Goal: Task Accomplishment & Management: Complete application form

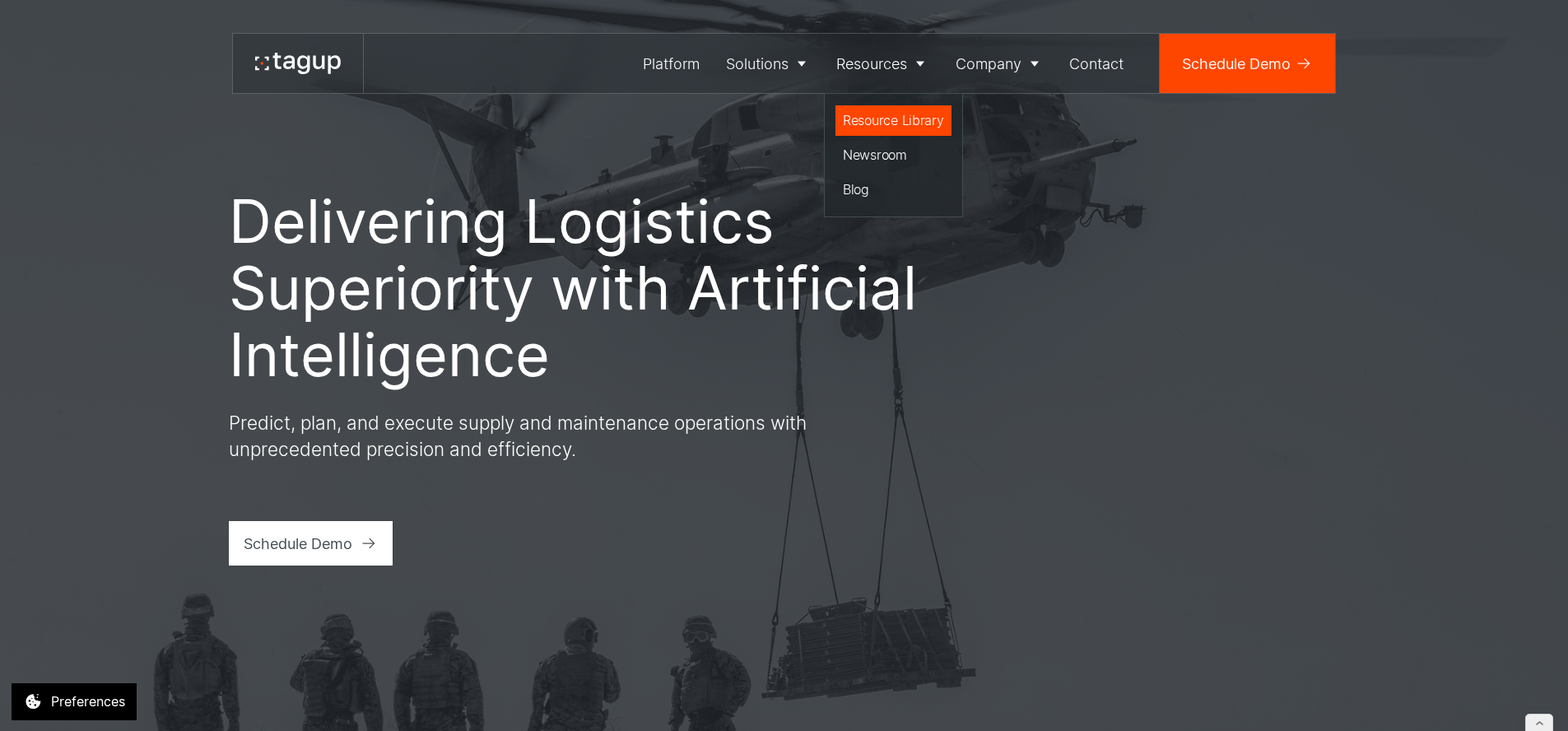
click at [872, 115] on div "Resource Library" at bounding box center [894, 120] width 101 height 20
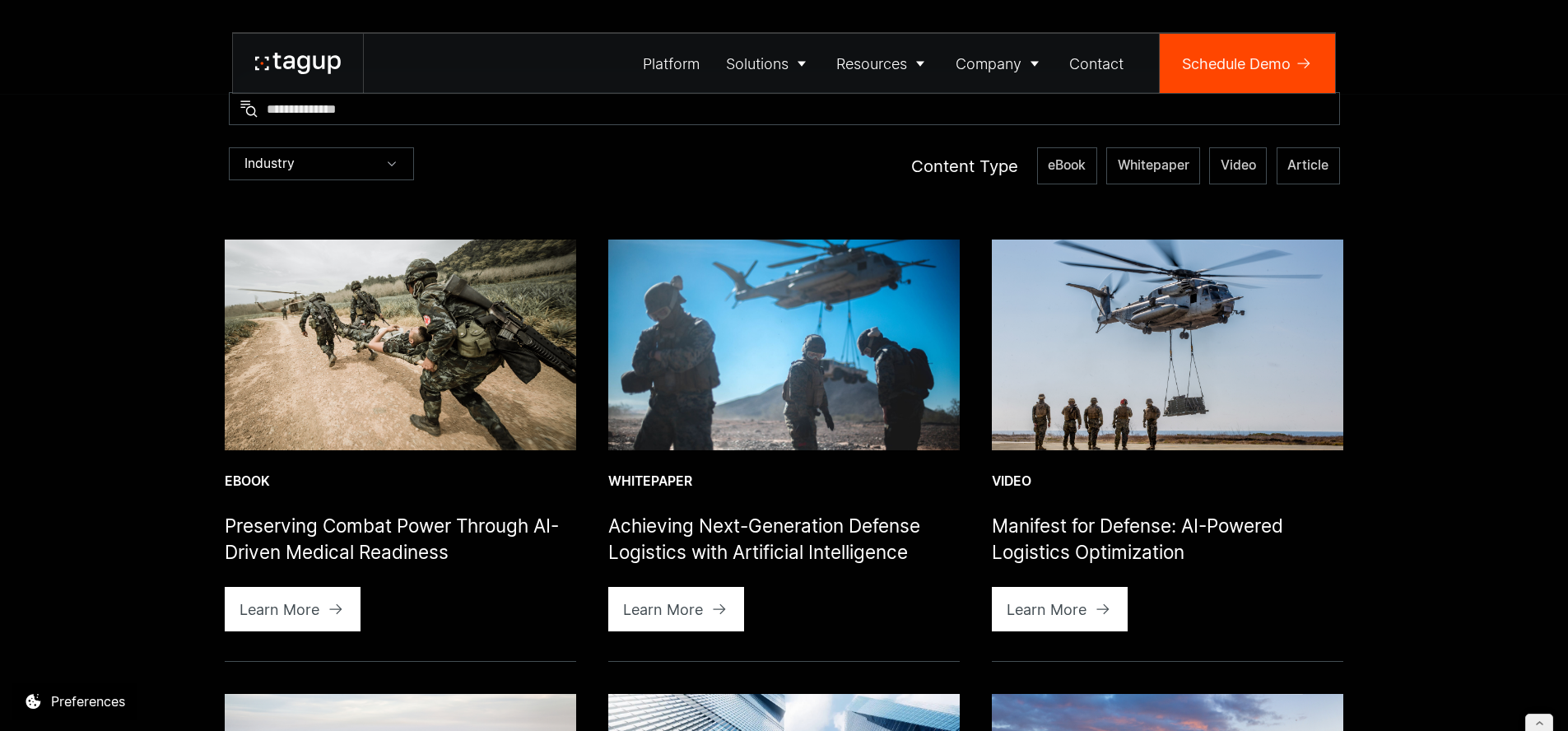
scroll to position [594, 0]
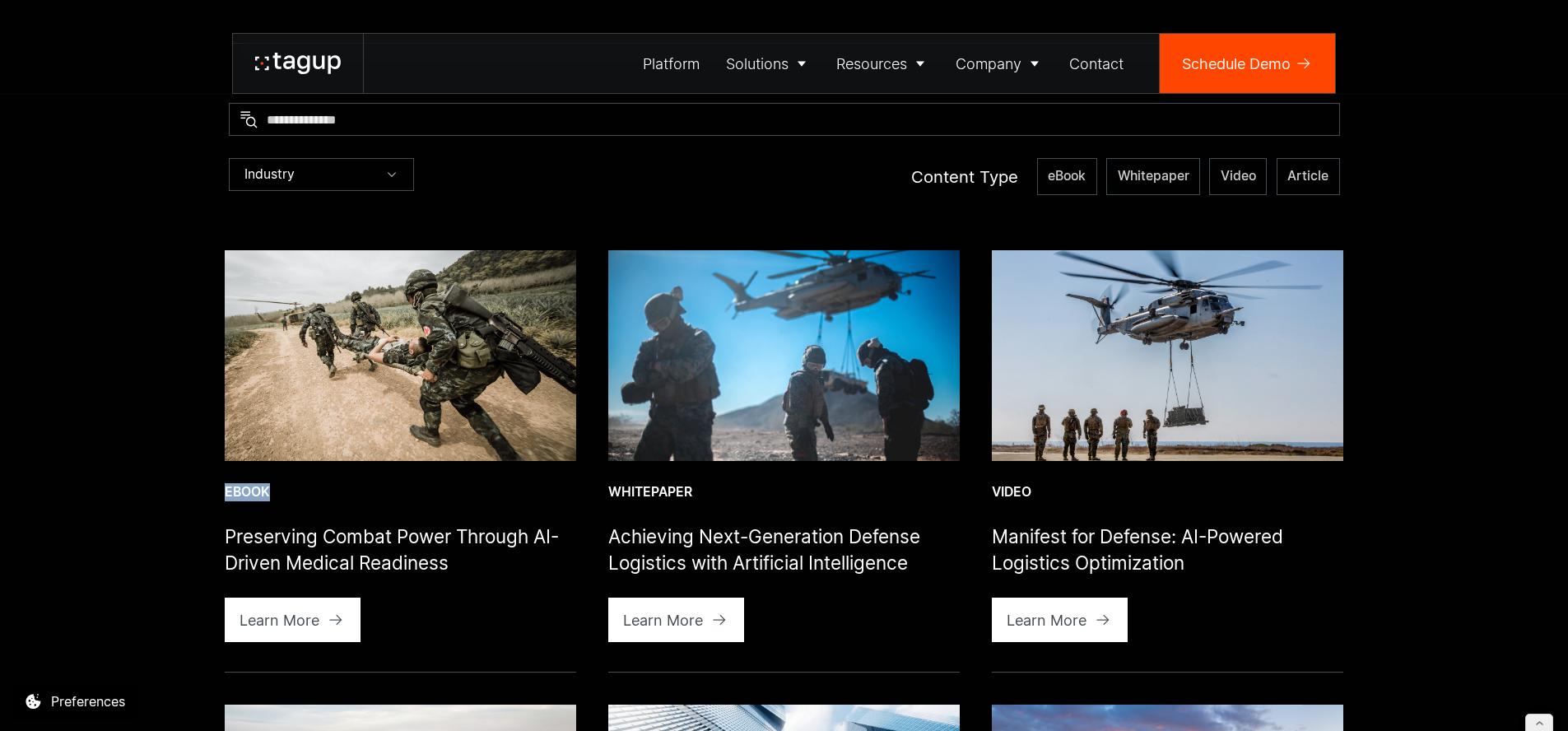
drag, startPoint x: 211, startPoint y: 493, endPoint x: 312, endPoint y: 496, distance: 101.0
click at [340, 502] on div at bounding box center [401, 512] width 352 height 22
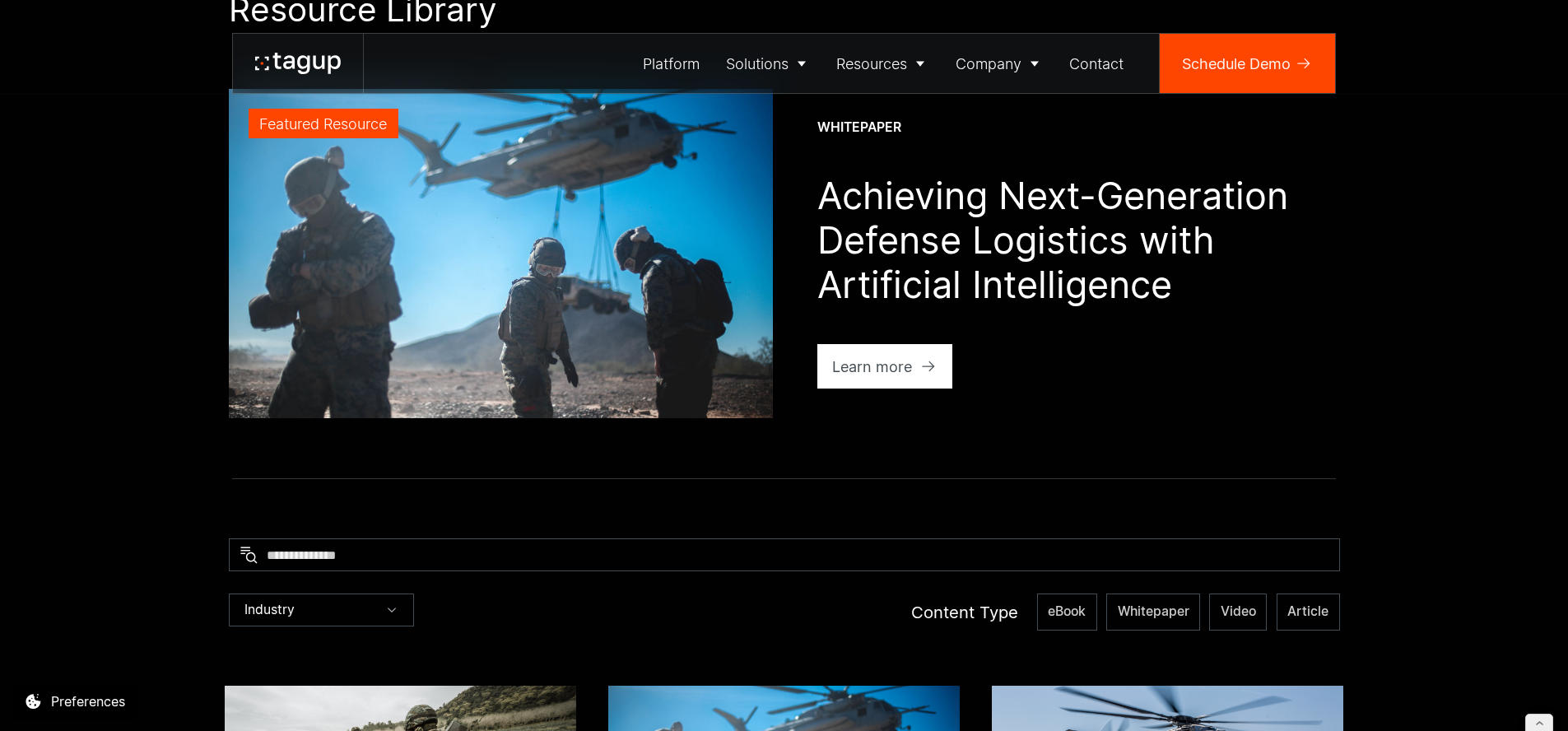
scroll to position [0, 0]
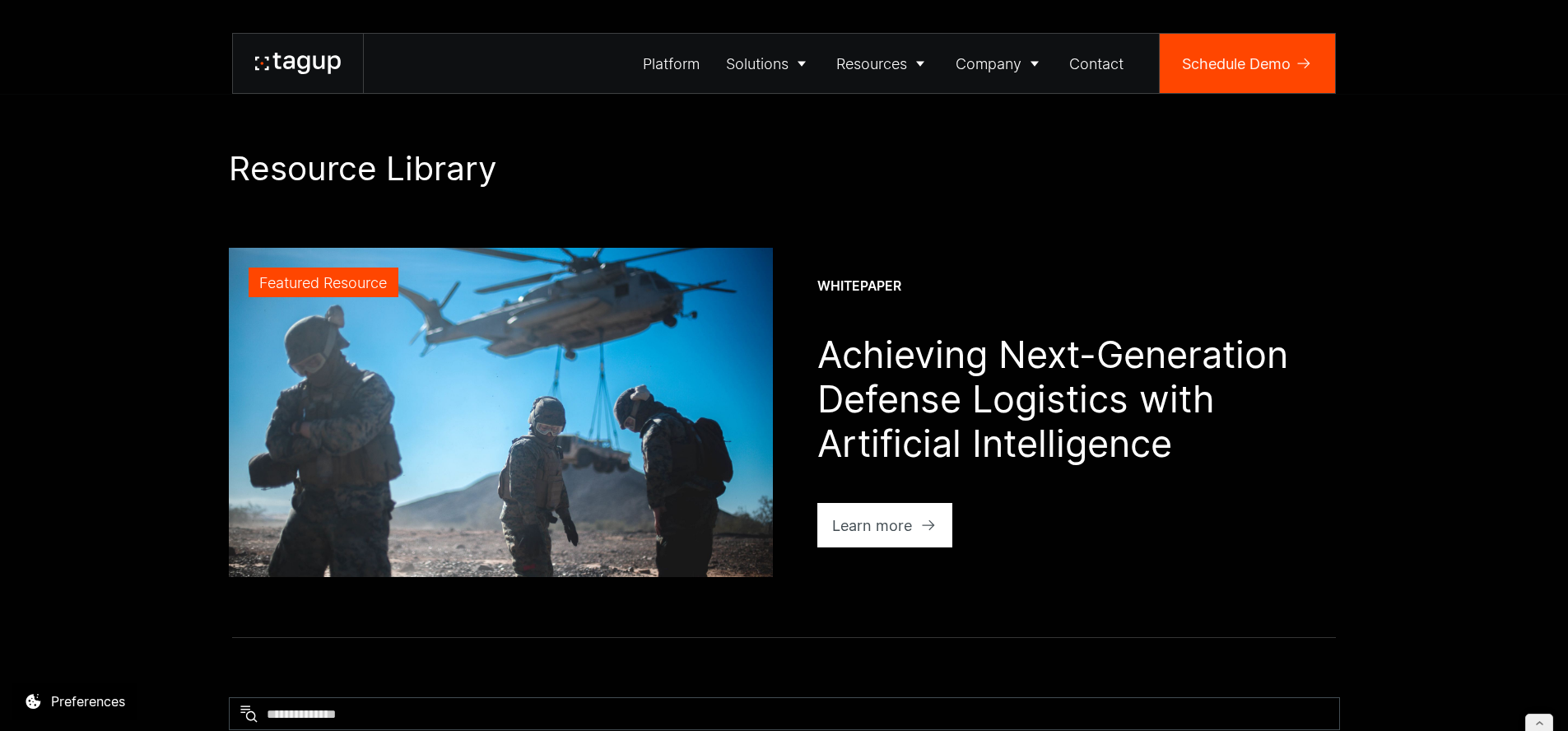
click at [312, 65] on icon at bounding box center [298, 63] width 86 height 22
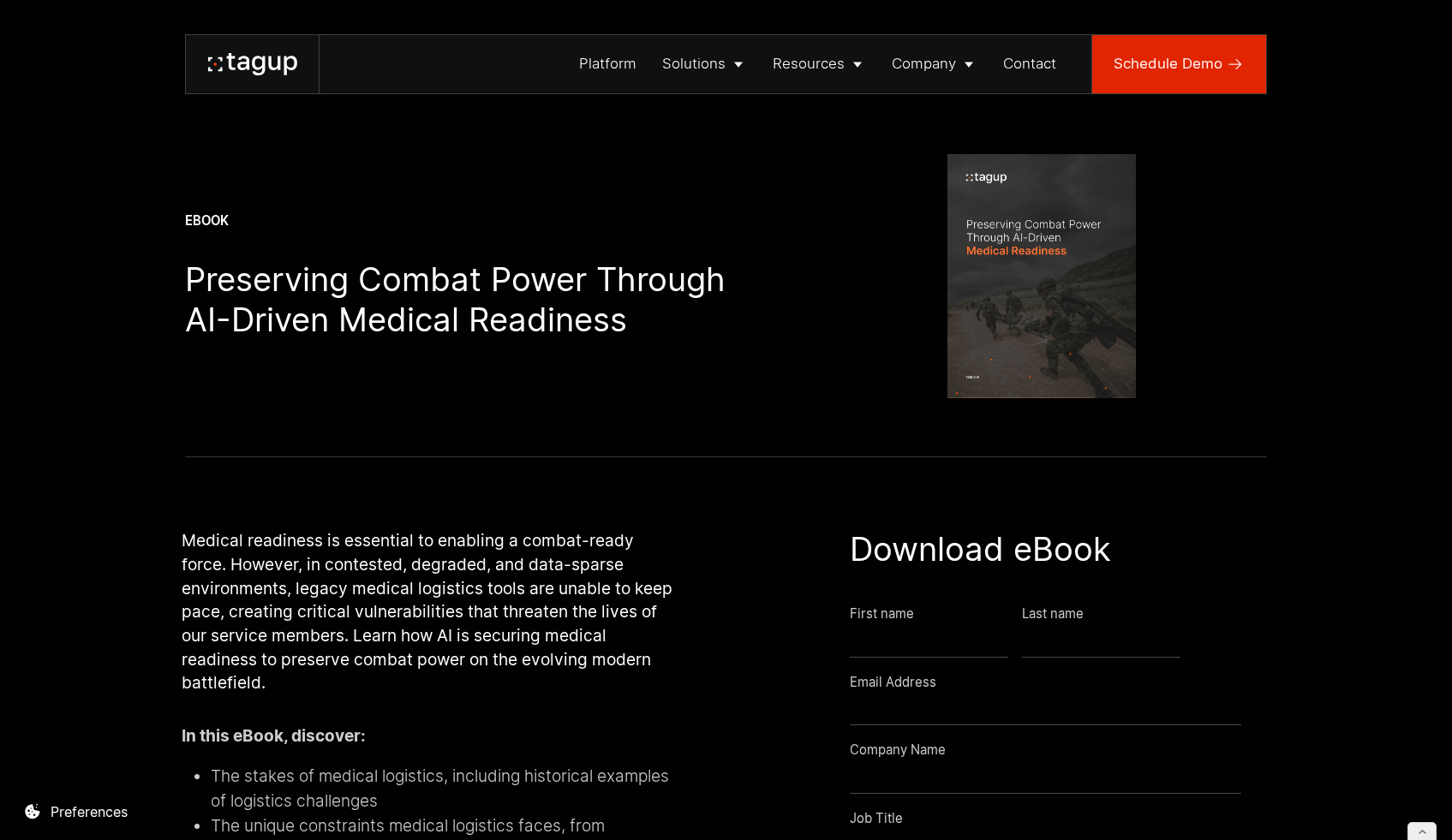
click at [1151, 60] on div "Schedule Demo" at bounding box center [1168, 64] width 109 height 22
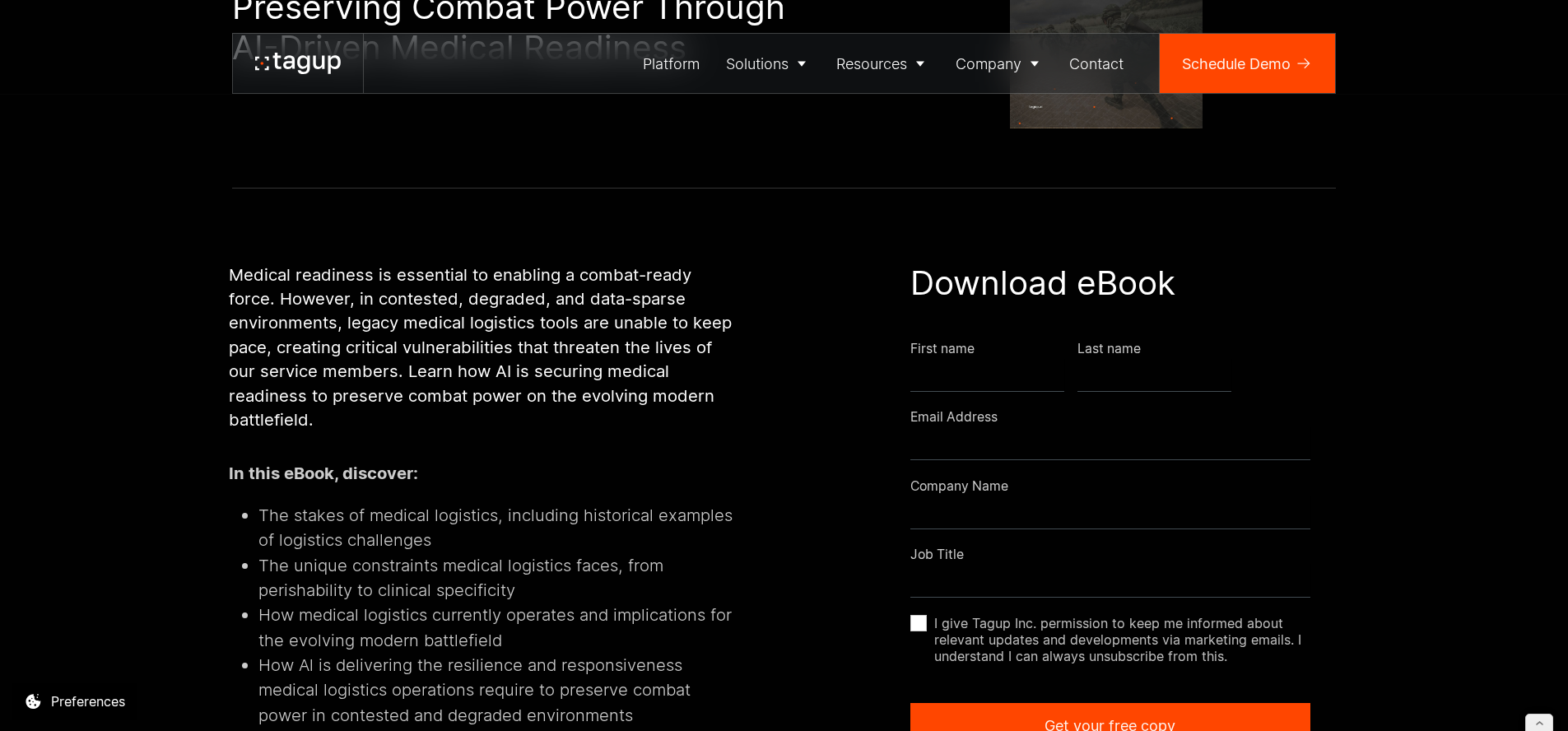
scroll to position [323, 0]
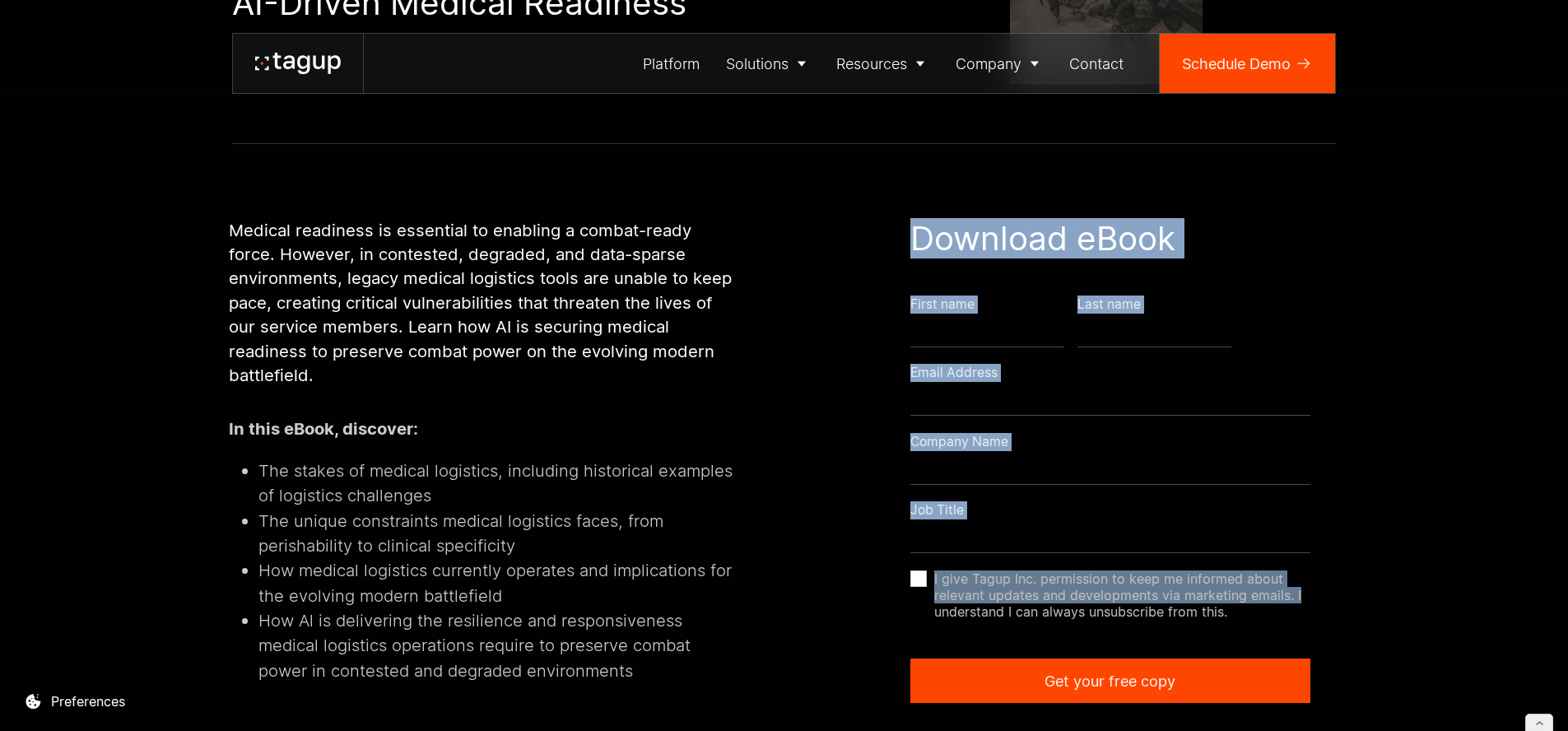
drag, startPoint x: 914, startPoint y: 235, endPoint x: 1348, endPoint y: 598, distance: 565.8
click at [1348, 598] on div "Medical readiness is essential to enabling a combat-ready force. However, in co…" at bounding box center [784, 510] width 1494 height 734
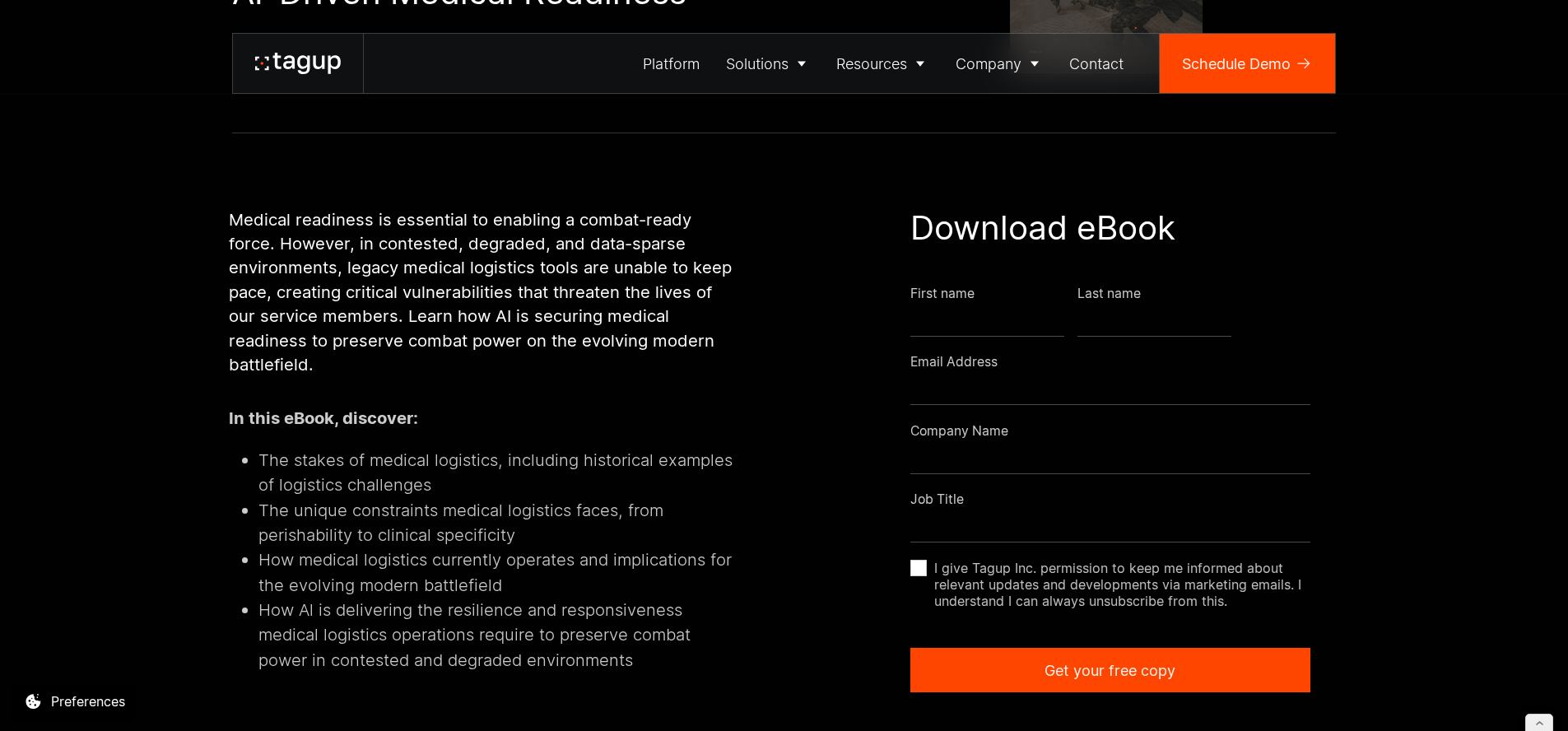
click at [588, 509] on li "The unique constraints medical logistics faces, from perishability to clinical …" at bounding box center [499, 523] width 482 height 51
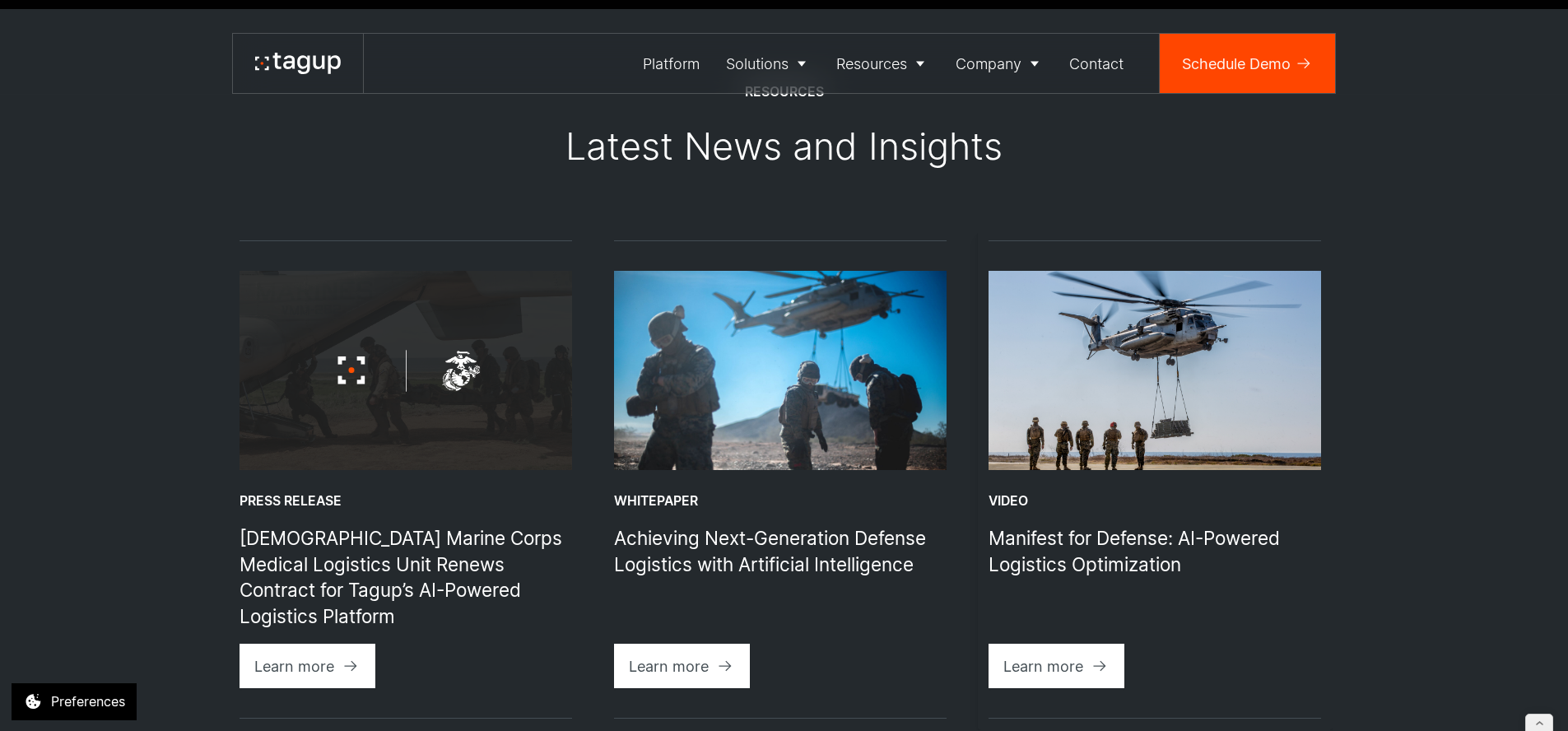
scroll to position [1389, 0]
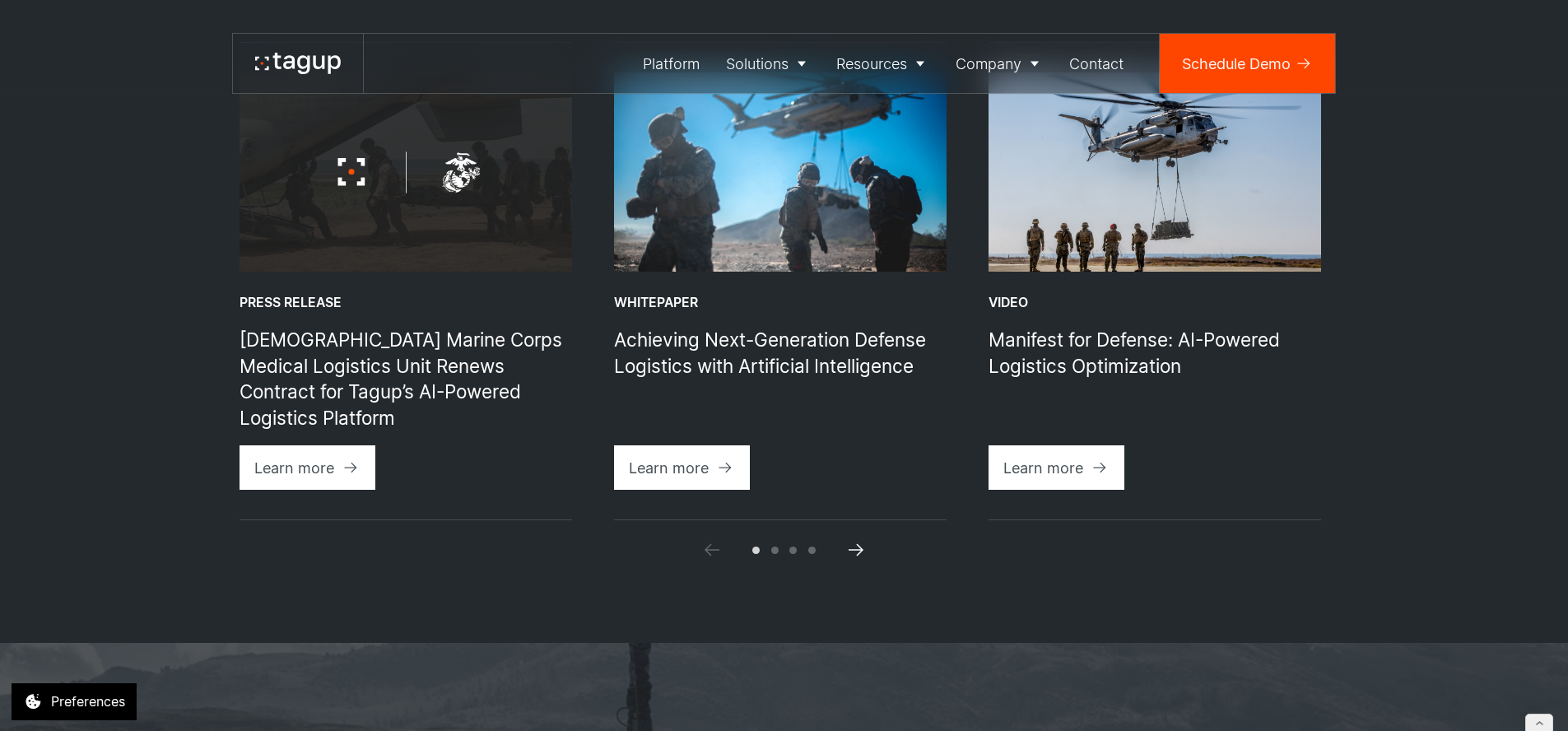
click at [856, 550] on icon "Next slide" at bounding box center [856, 550] width 20 height 20
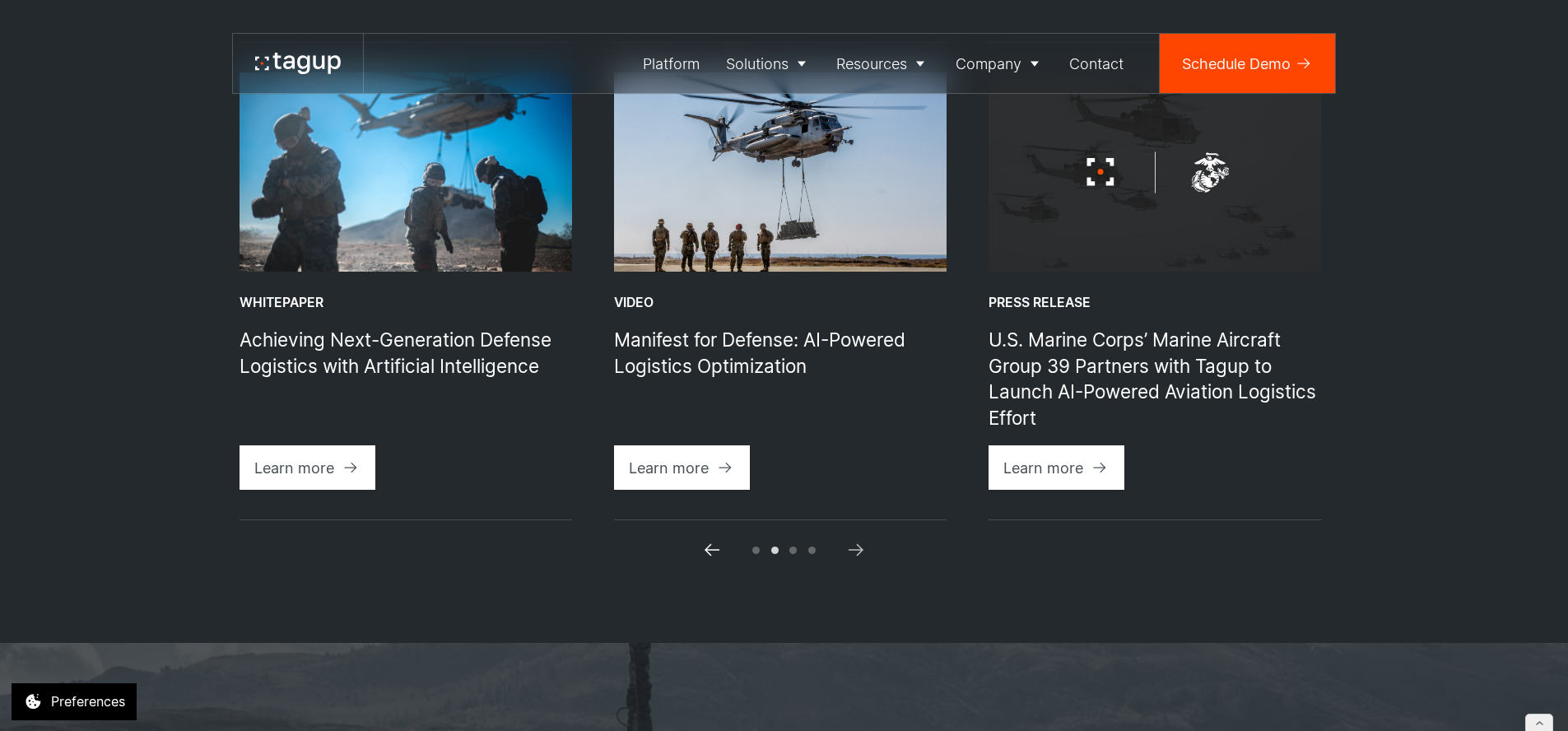
click at [711, 553] on icon "Previous slide" at bounding box center [712, 550] width 20 height 20
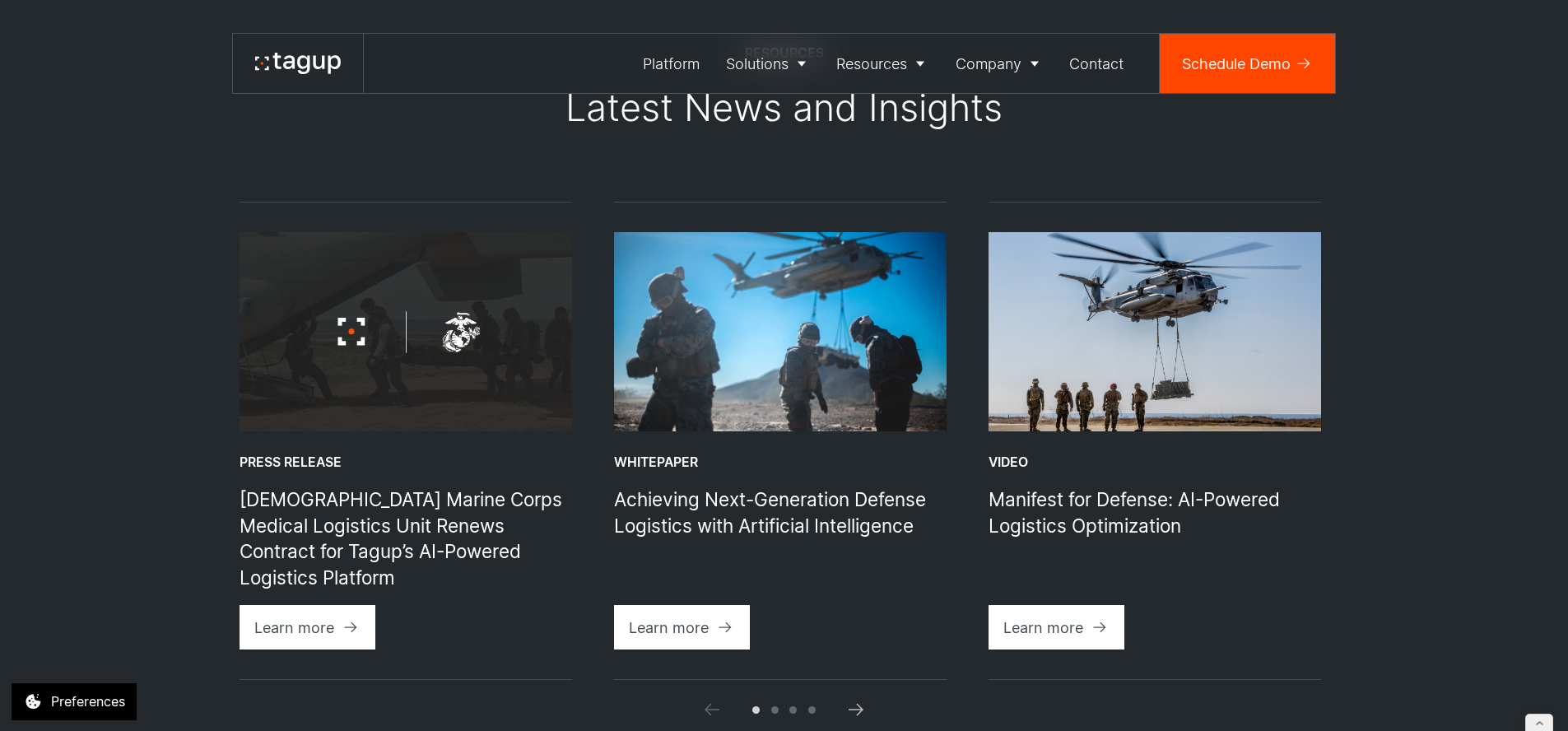
scroll to position [1083, 0]
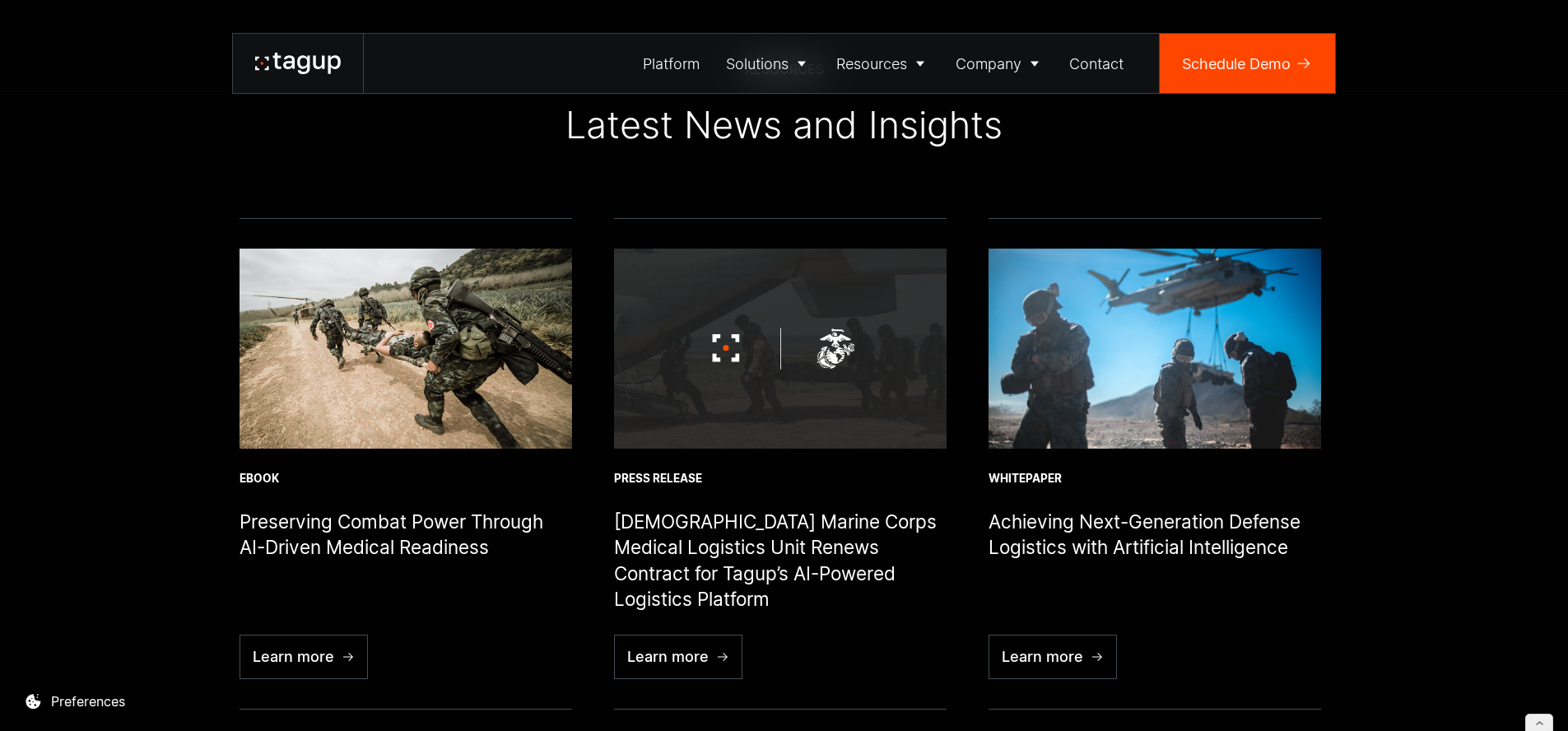
scroll to position [5814, 0]
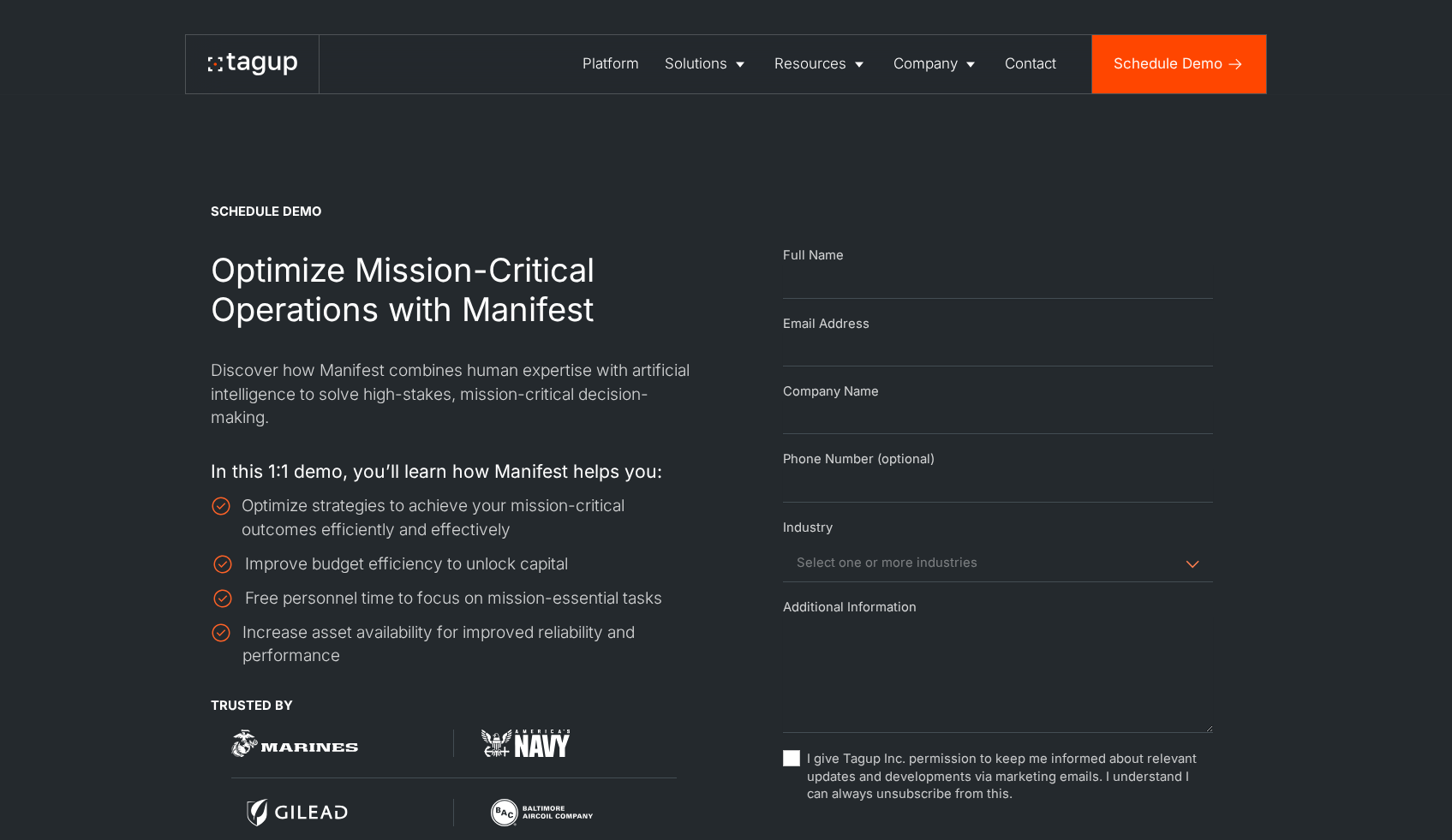
select select "Request Demo Form"
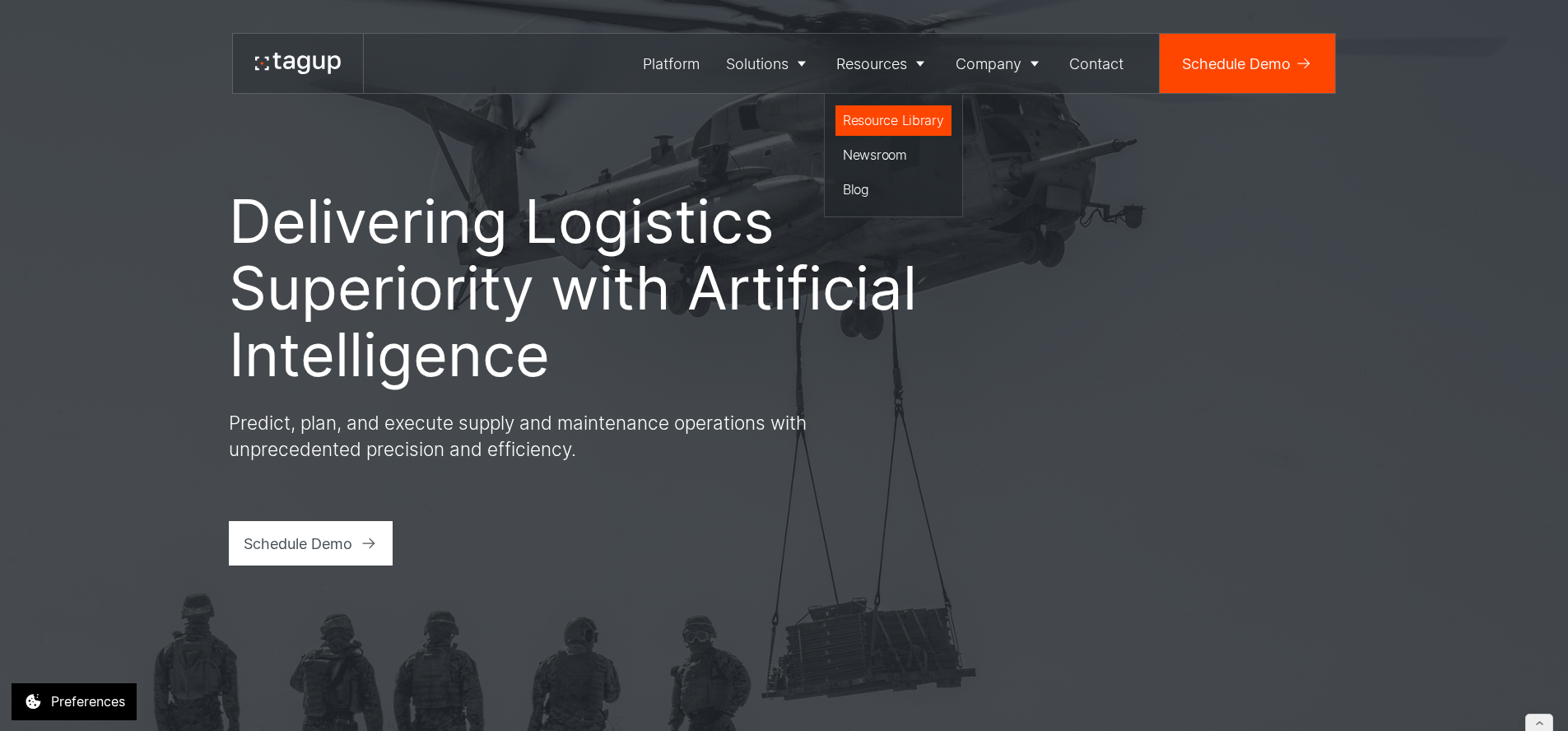
click at [878, 107] on link "Resource Library" at bounding box center [894, 121] width 116 height 31
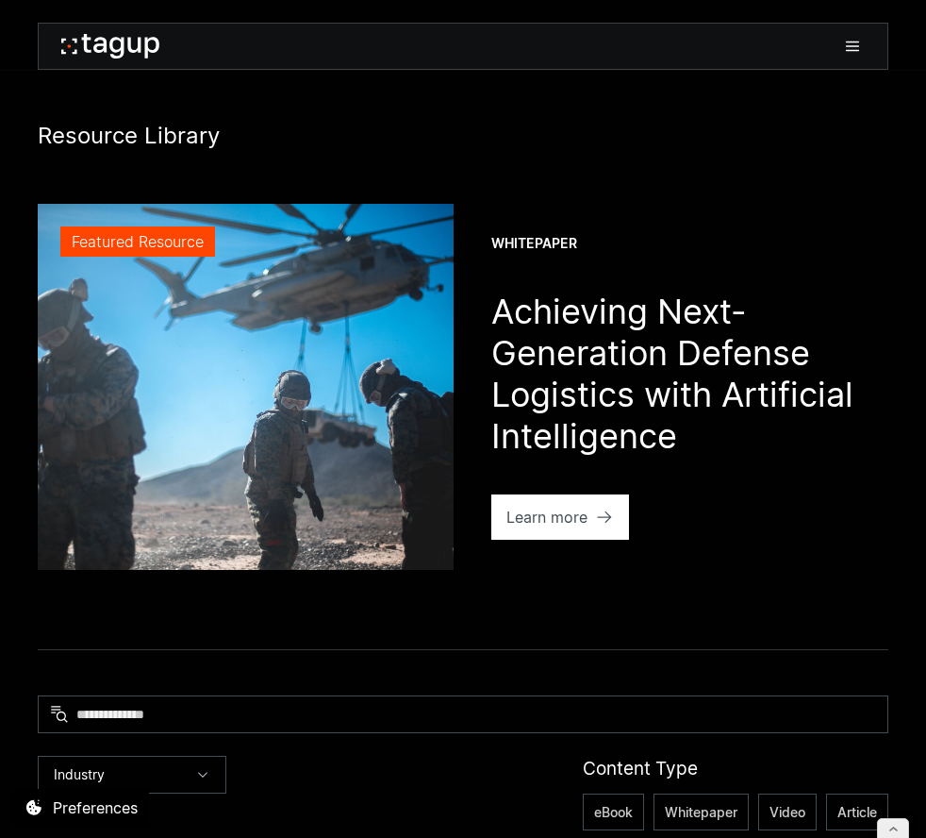
scroll to position [891, 0]
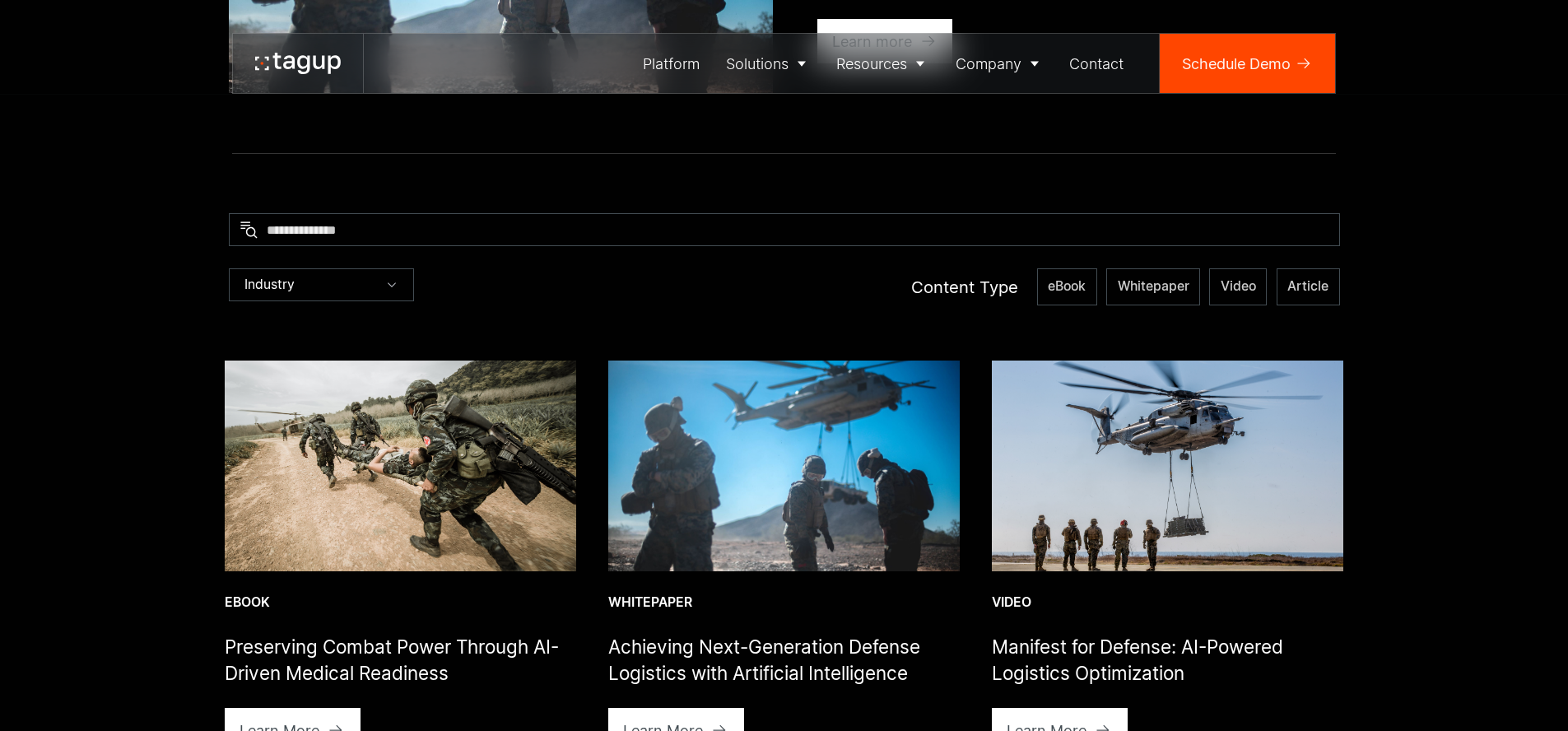
scroll to position [749, 0]
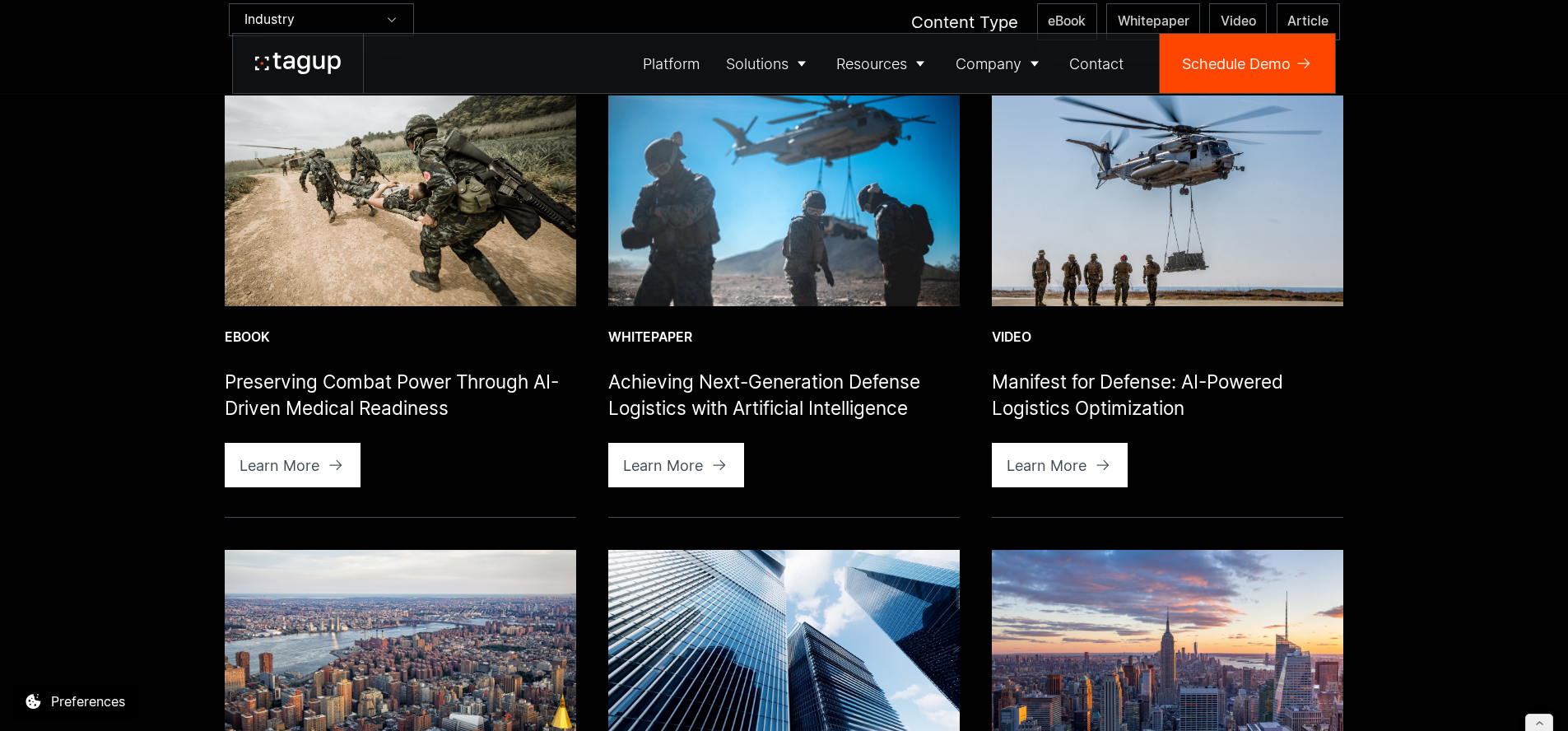
click at [413, 196] on img at bounding box center [401, 201] width 352 height 211
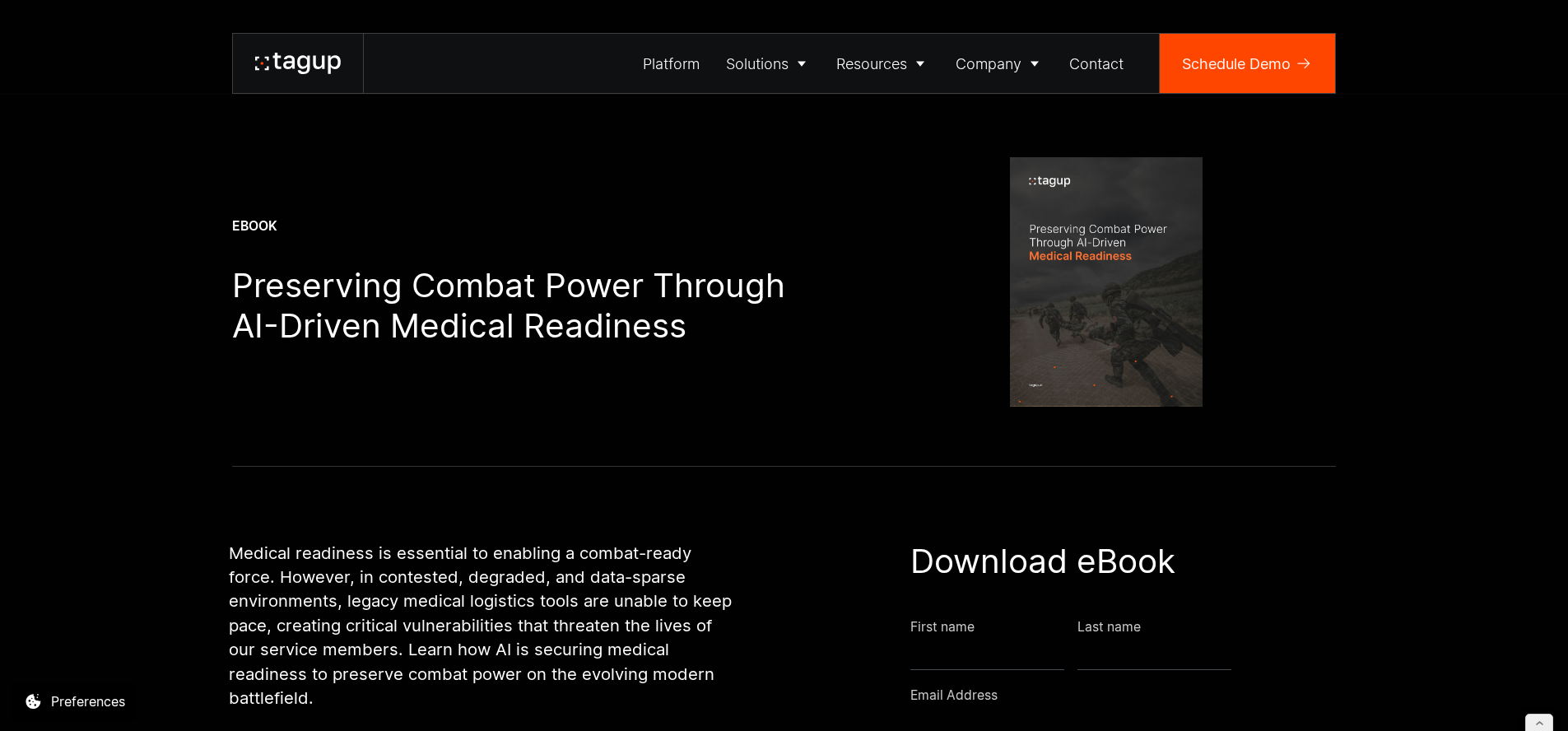
click at [305, 54] on icon at bounding box center [298, 63] width 86 height 22
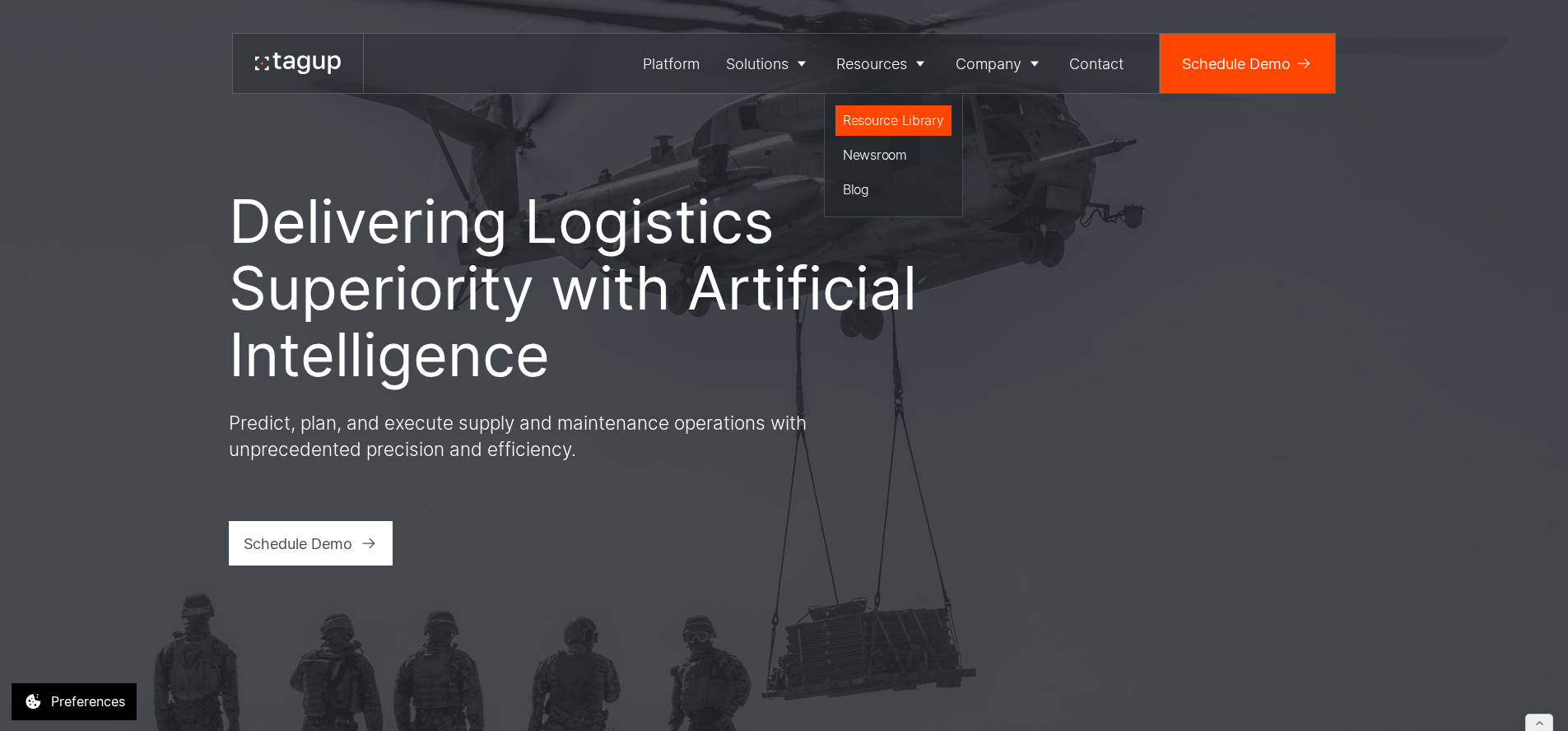
click at [880, 117] on div "Resource Library" at bounding box center [894, 120] width 101 height 20
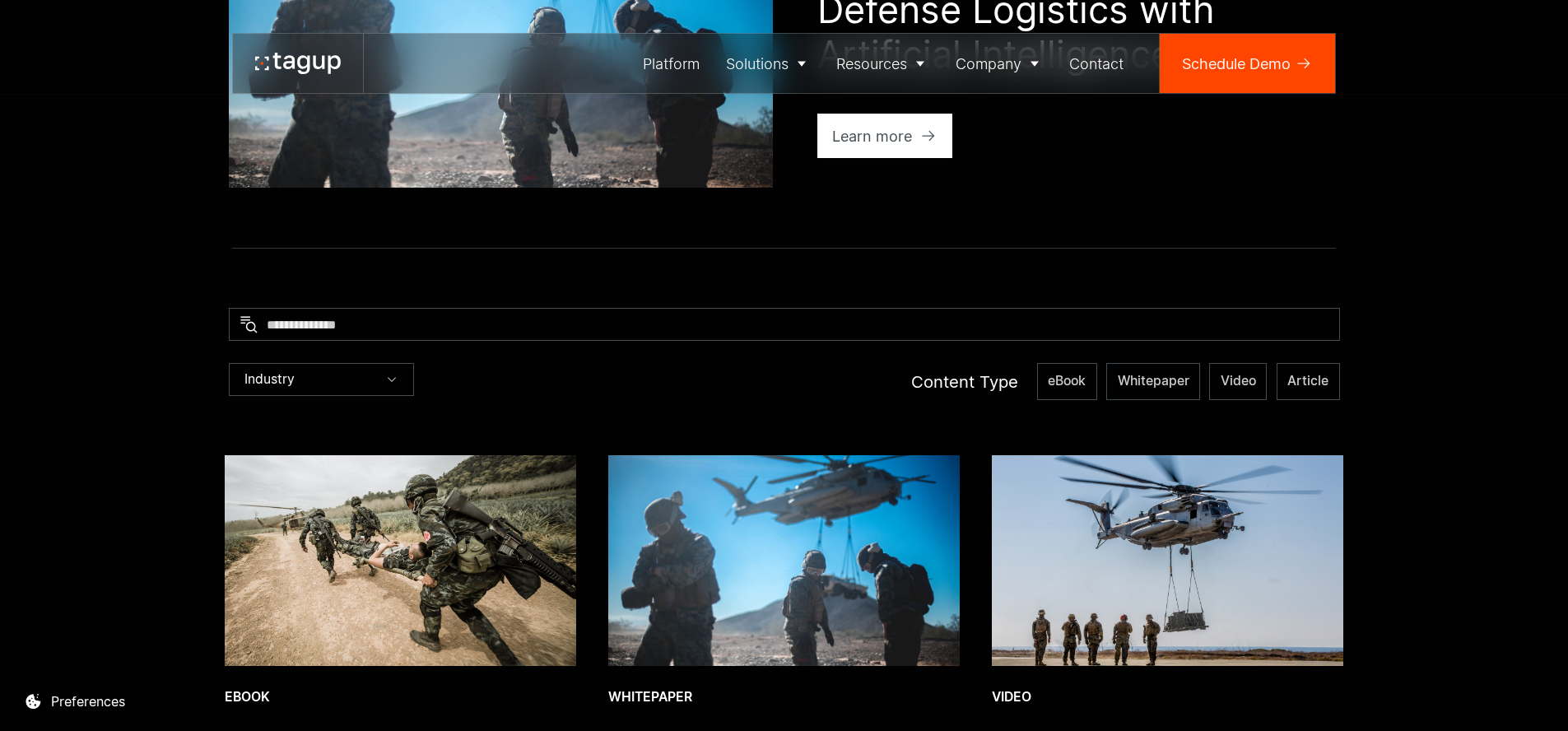
scroll to position [812, 0]
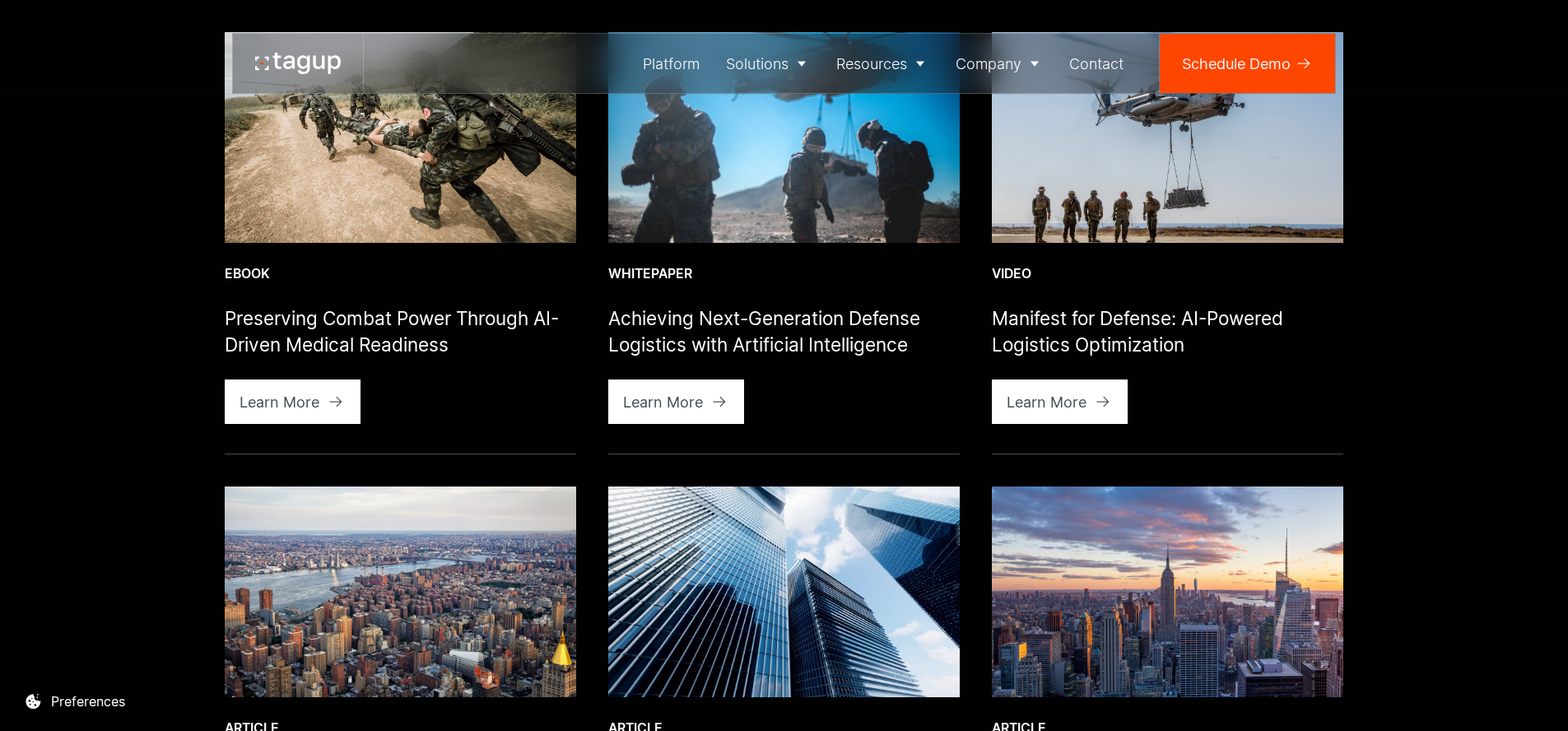
click at [435, 195] on img at bounding box center [401, 138] width 352 height 211
click at [407, 202] on img at bounding box center [401, 138] width 352 height 211
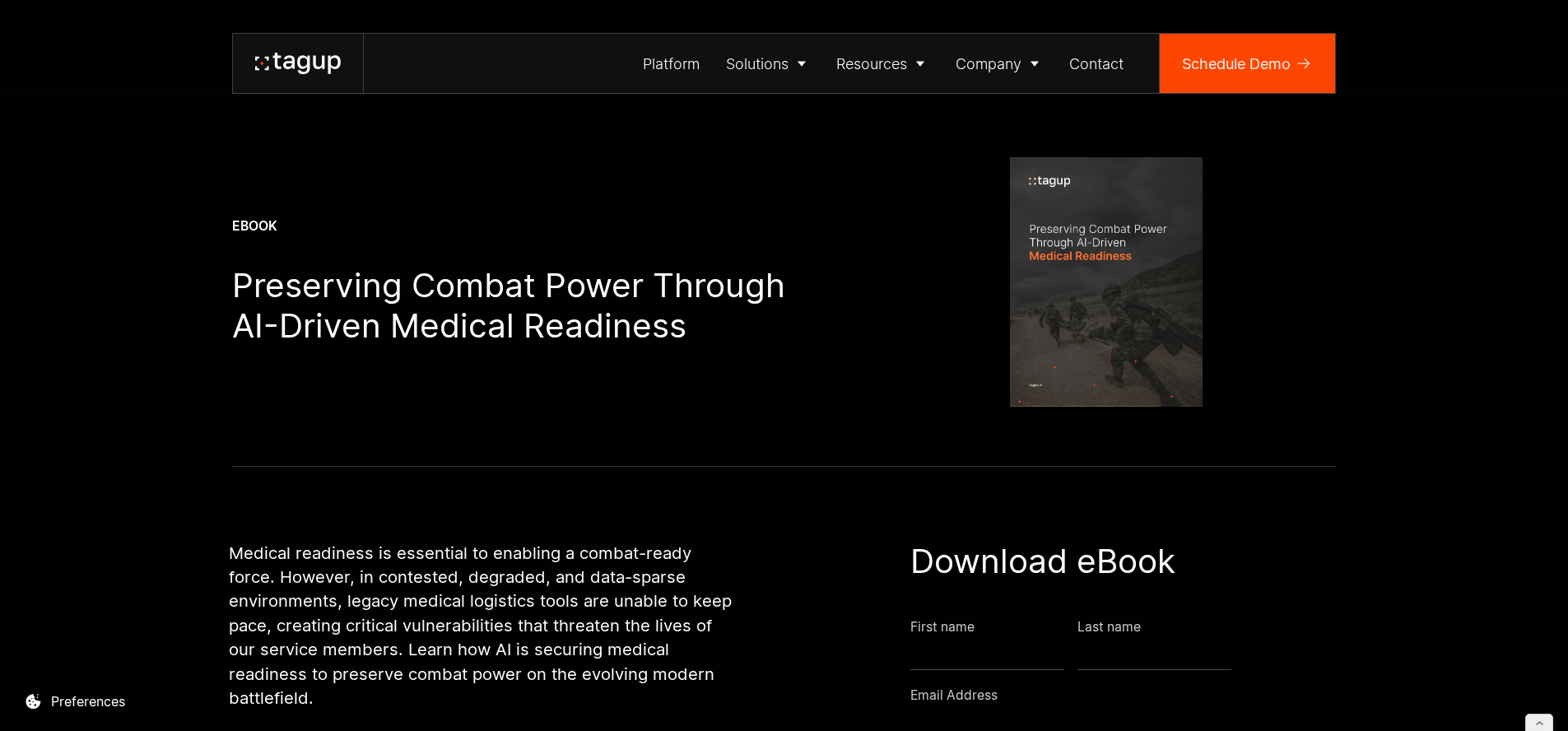
scroll to position [402, 0]
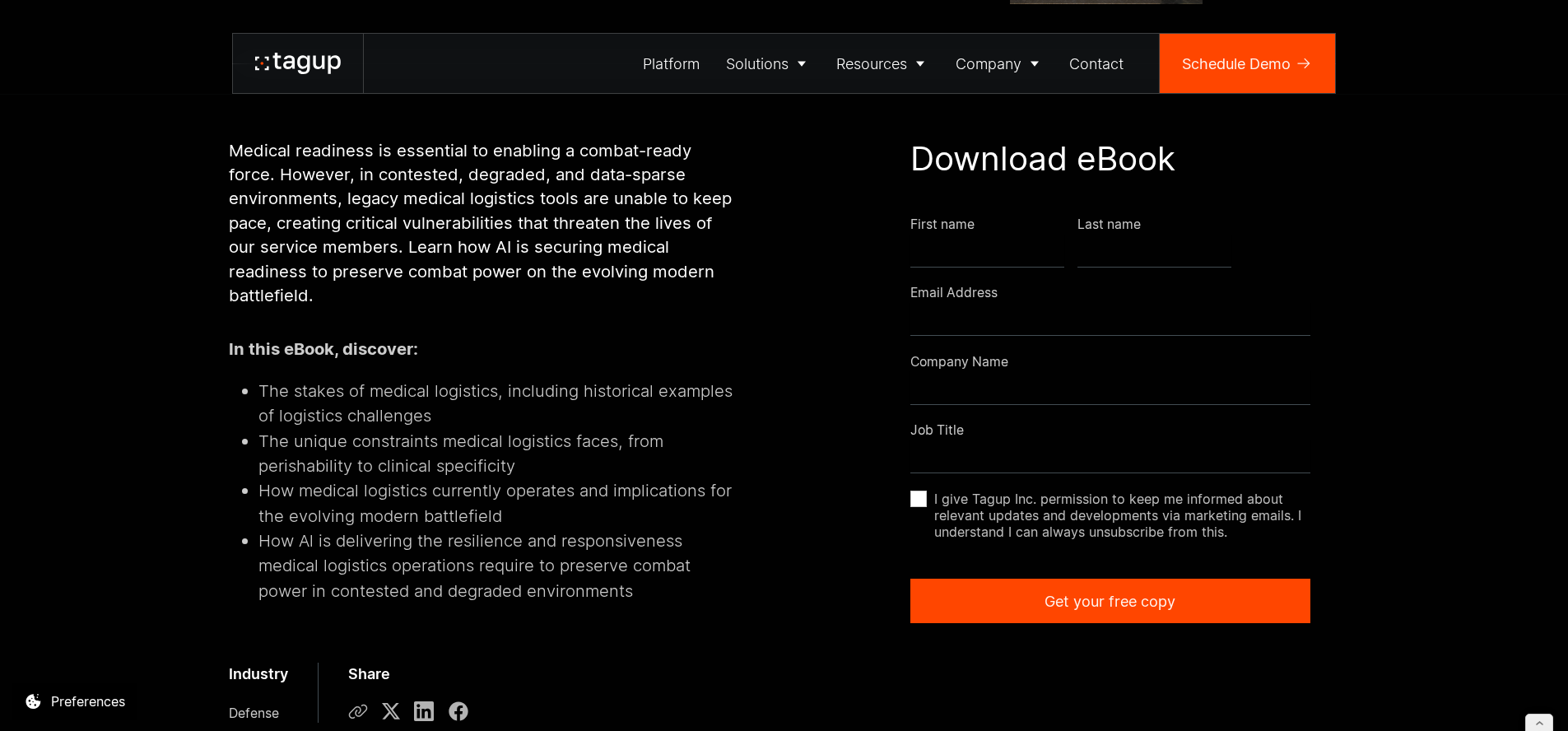
click at [960, 232] on div "First name" at bounding box center [987, 224] width 154 height 18
click at [962, 260] on input "Resource Download Whitepaper Defense" at bounding box center [987, 251] width 154 height 34
type input "******"
type input "*********"
type input "**********"
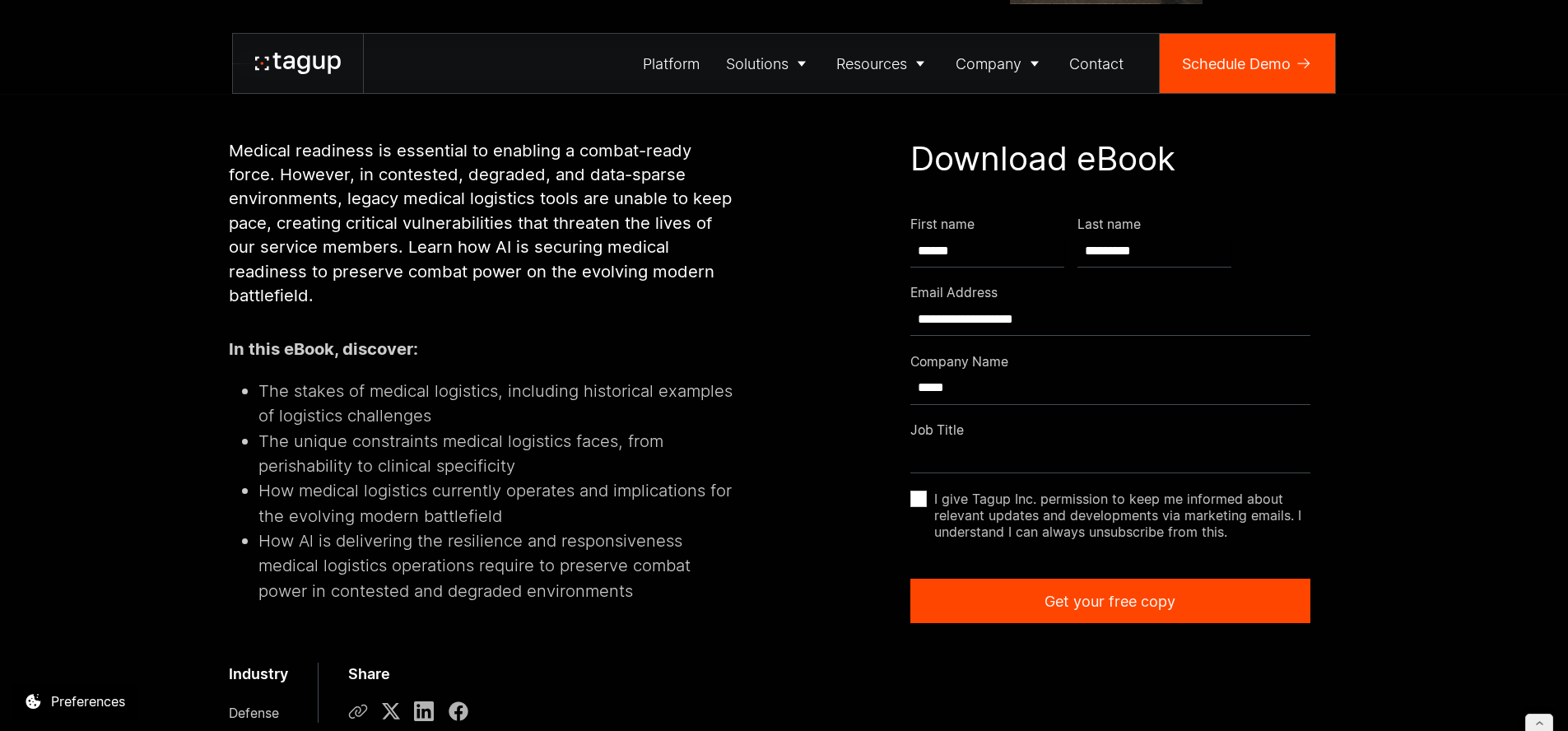
type input "*****"
type input "****"
click at [931, 510] on label "I give Tagup Inc. permission to keep me informed about relevant updates and dev…" at bounding box center [1110, 523] width 400 height 65
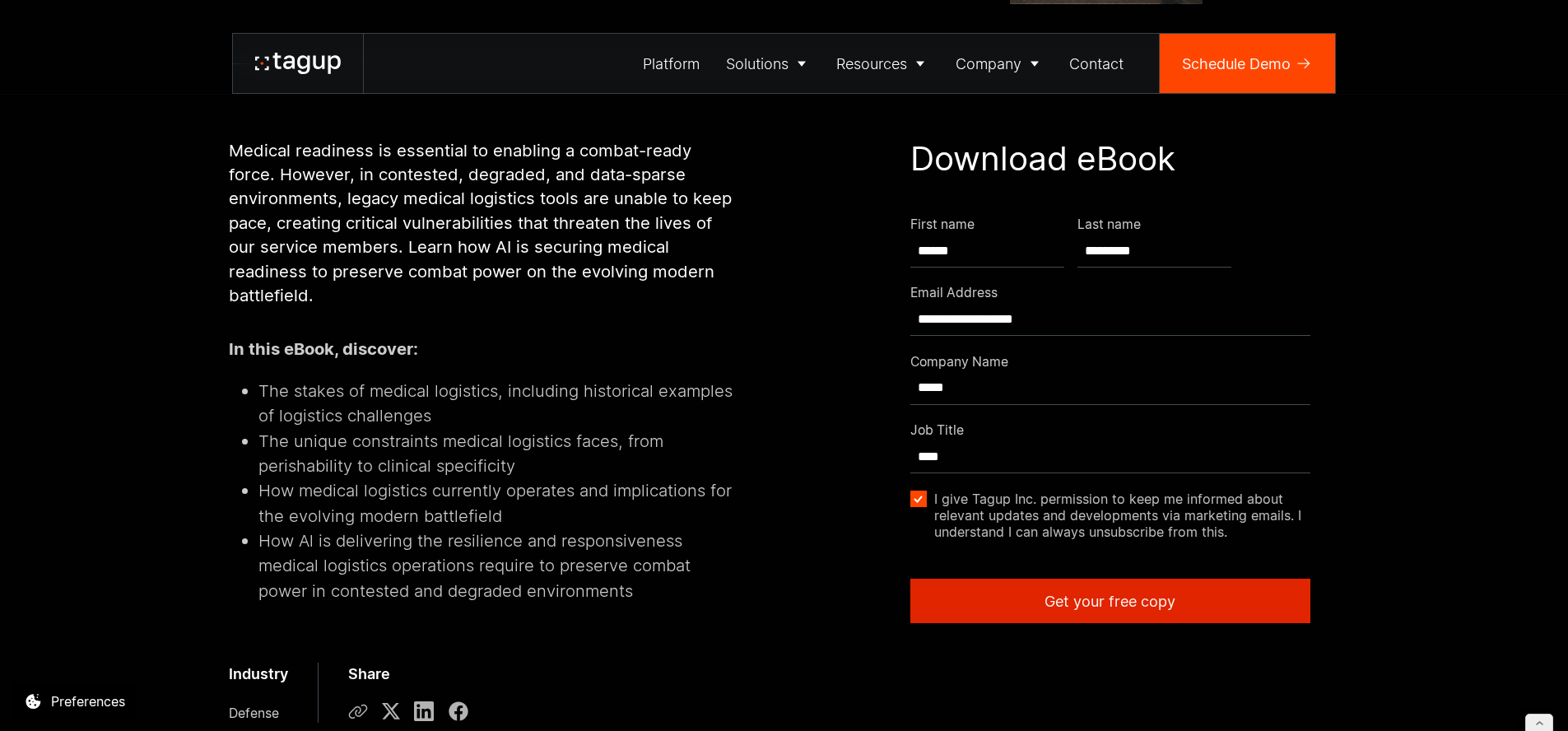
click at [1044, 604] on div "Get your free copy" at bounding box center [1110, 600] width 131 height 22
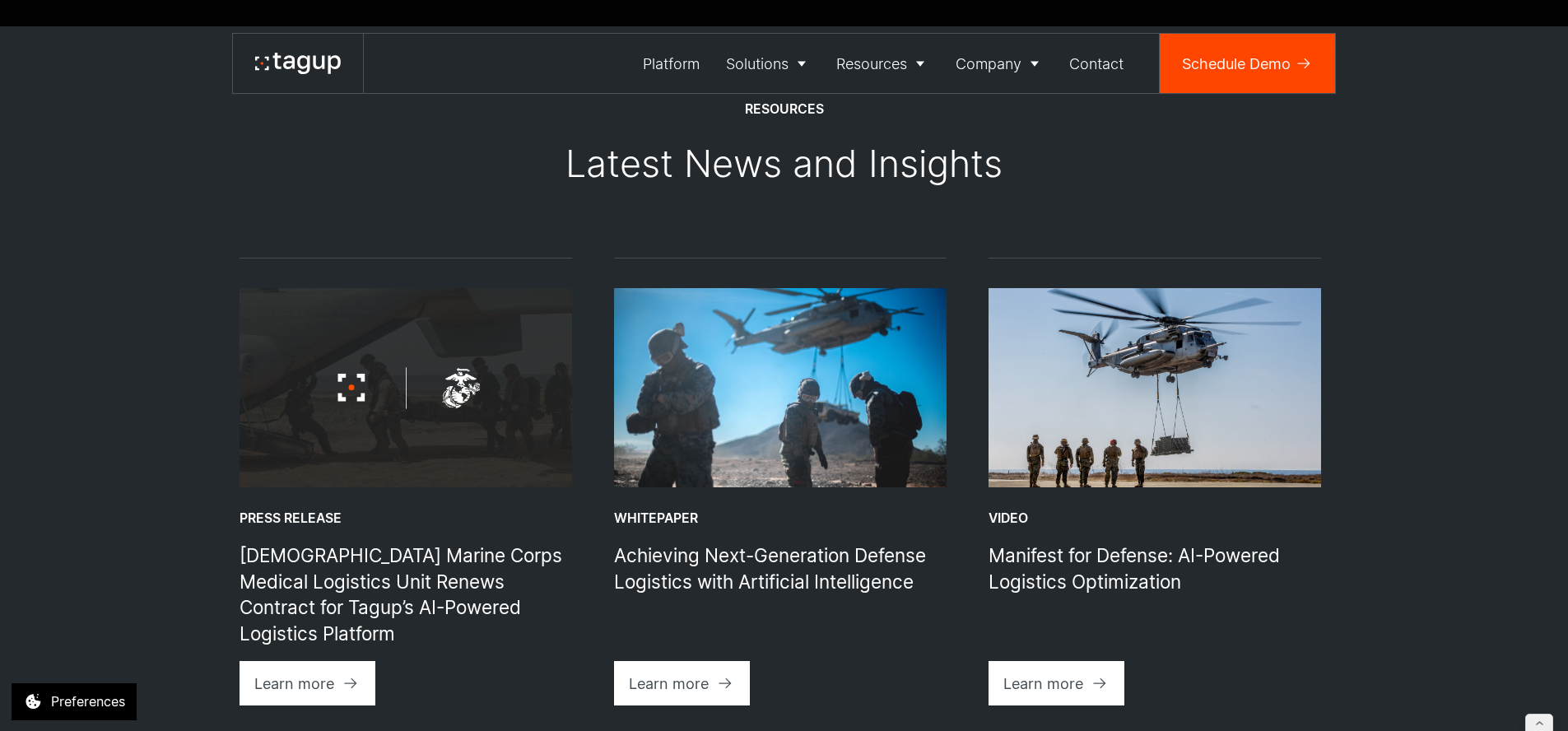
scroll to position [1202, 0]
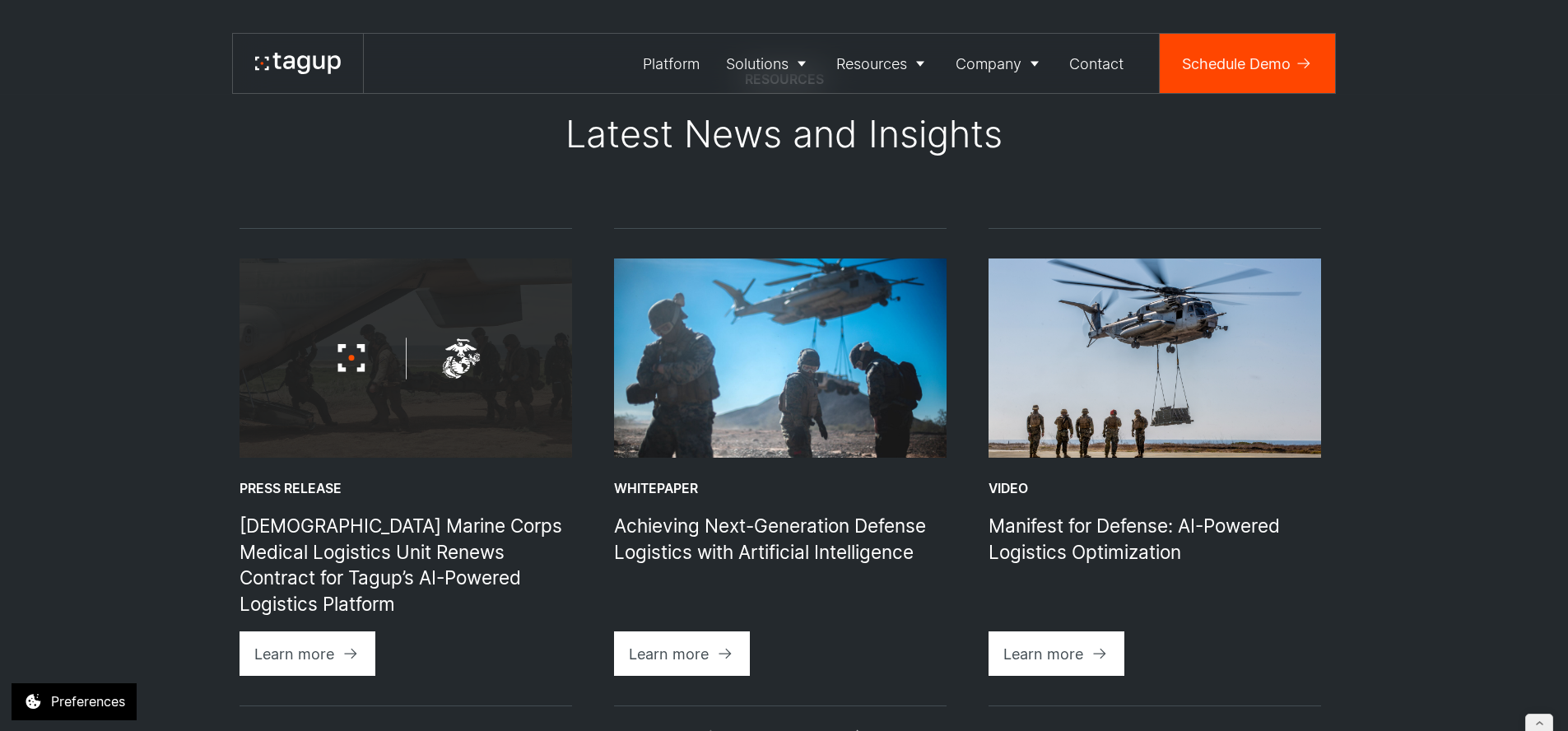
click at [306, 62] on icon at bounding box center [298, 63] width 86 height 22
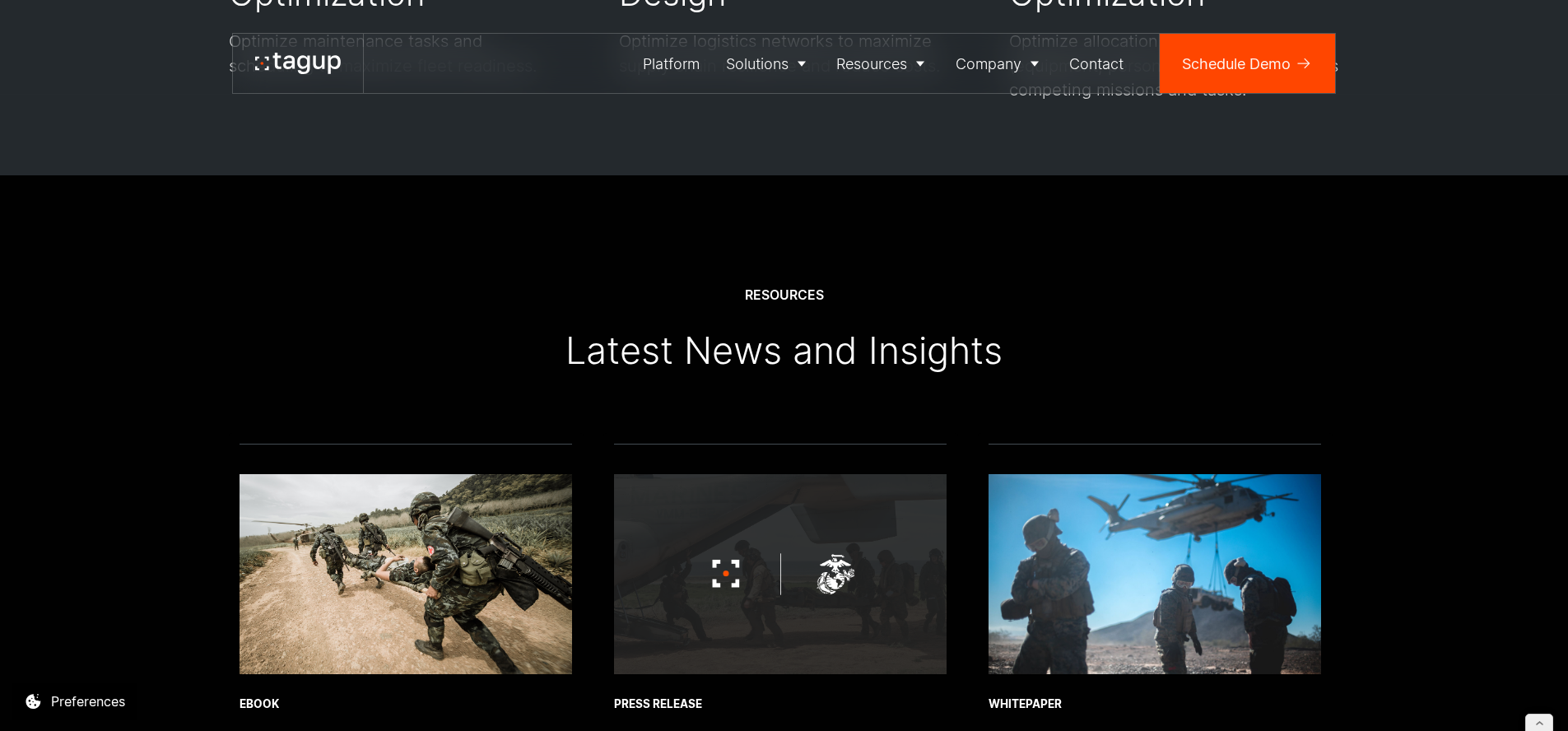
scroll to position [5968, 0]
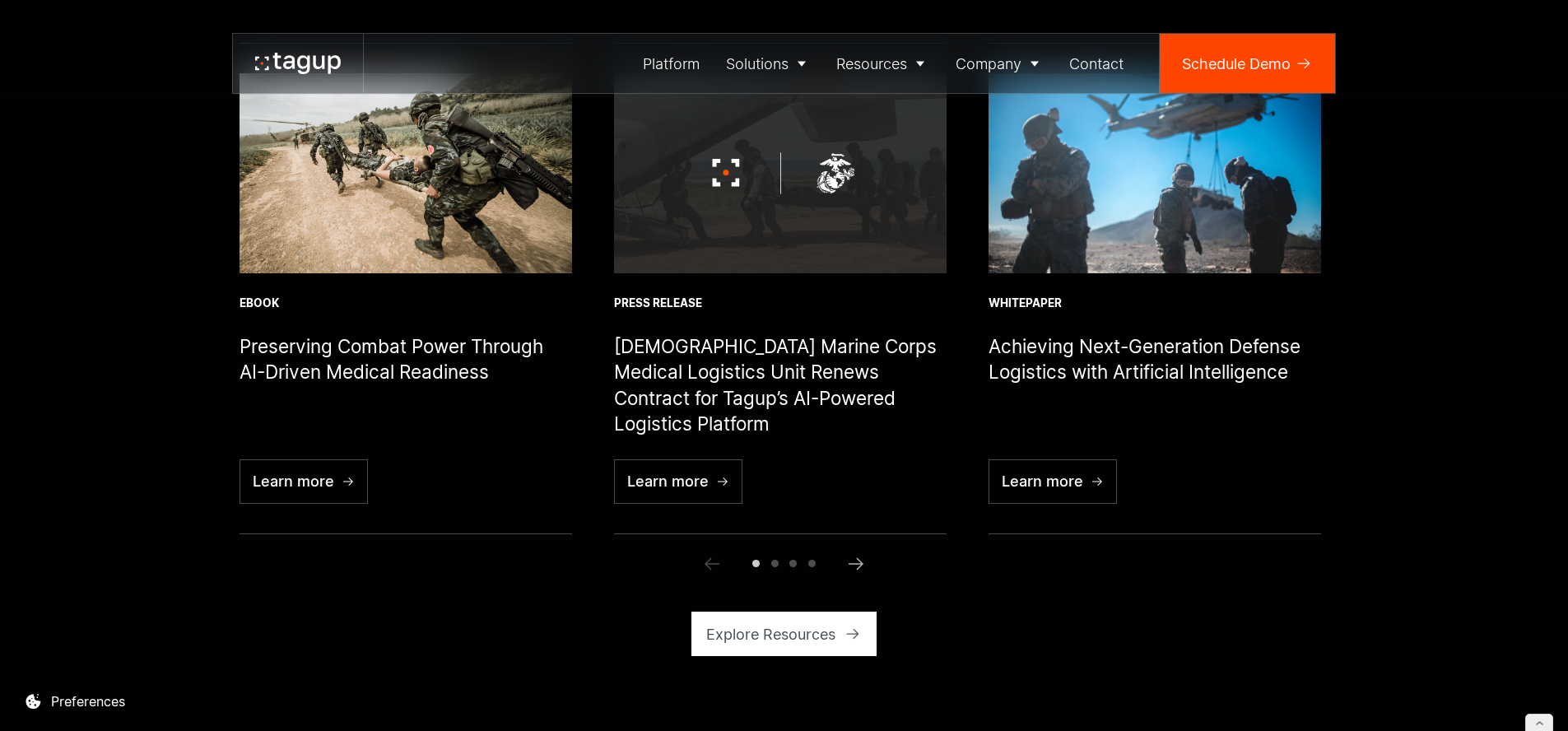
drag, startPoint x: 141, startPoint y: 234, endPoint x: 323, endPoint y: 205, distance: 184.3
click at [141, 234] on div "Resources Latest News and Insights Read more eBook Preserving Combat Power Thro…" at bounding box center [784, 271] width 1494 height 993
click at [488, 225] on img "1 / 6" at bounding box center [406, 173] width 332 height 199
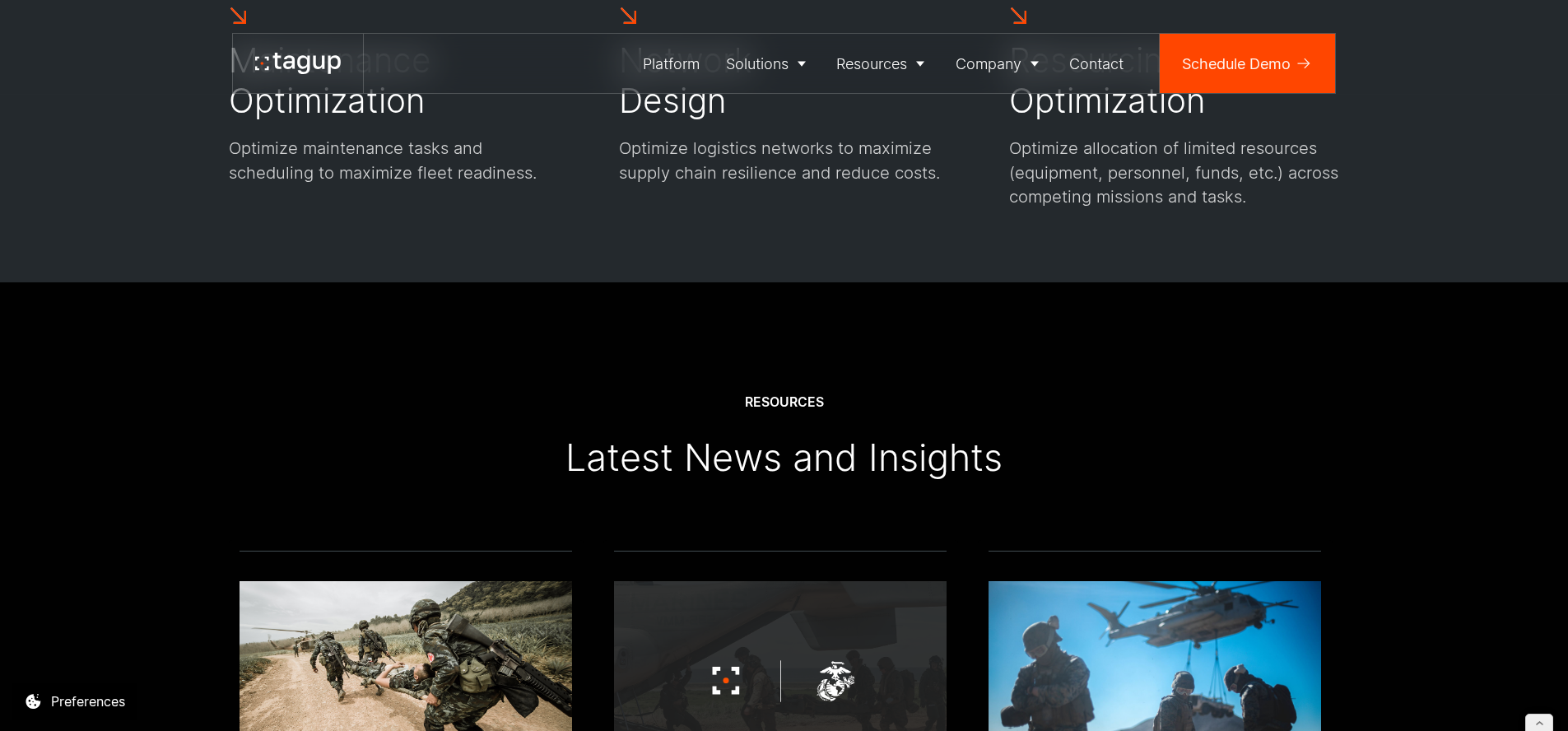
scroll to position [5894, 0]
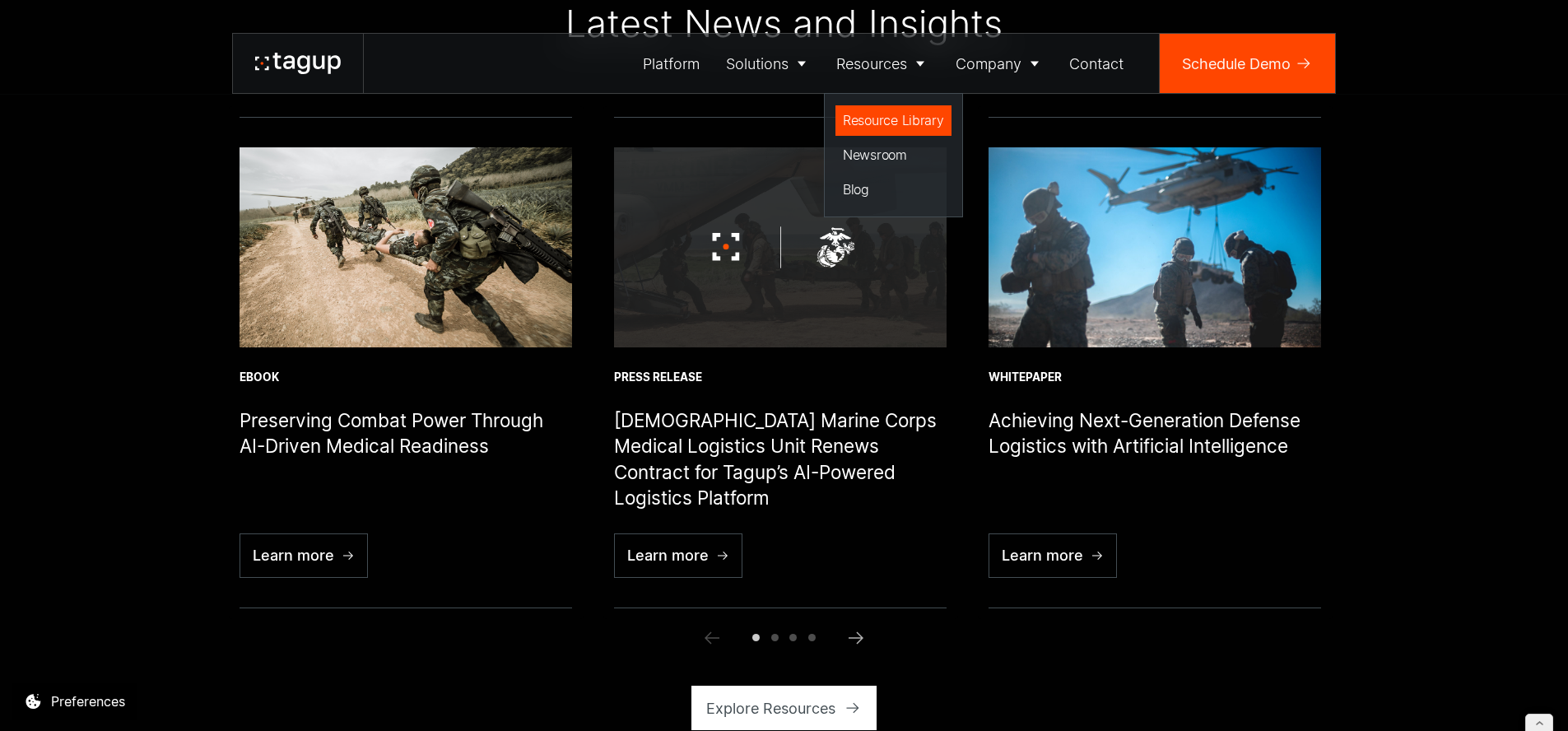
click at [886, 113] on div "Resource Library" at bounding box center [894, 120] width 101 height 20
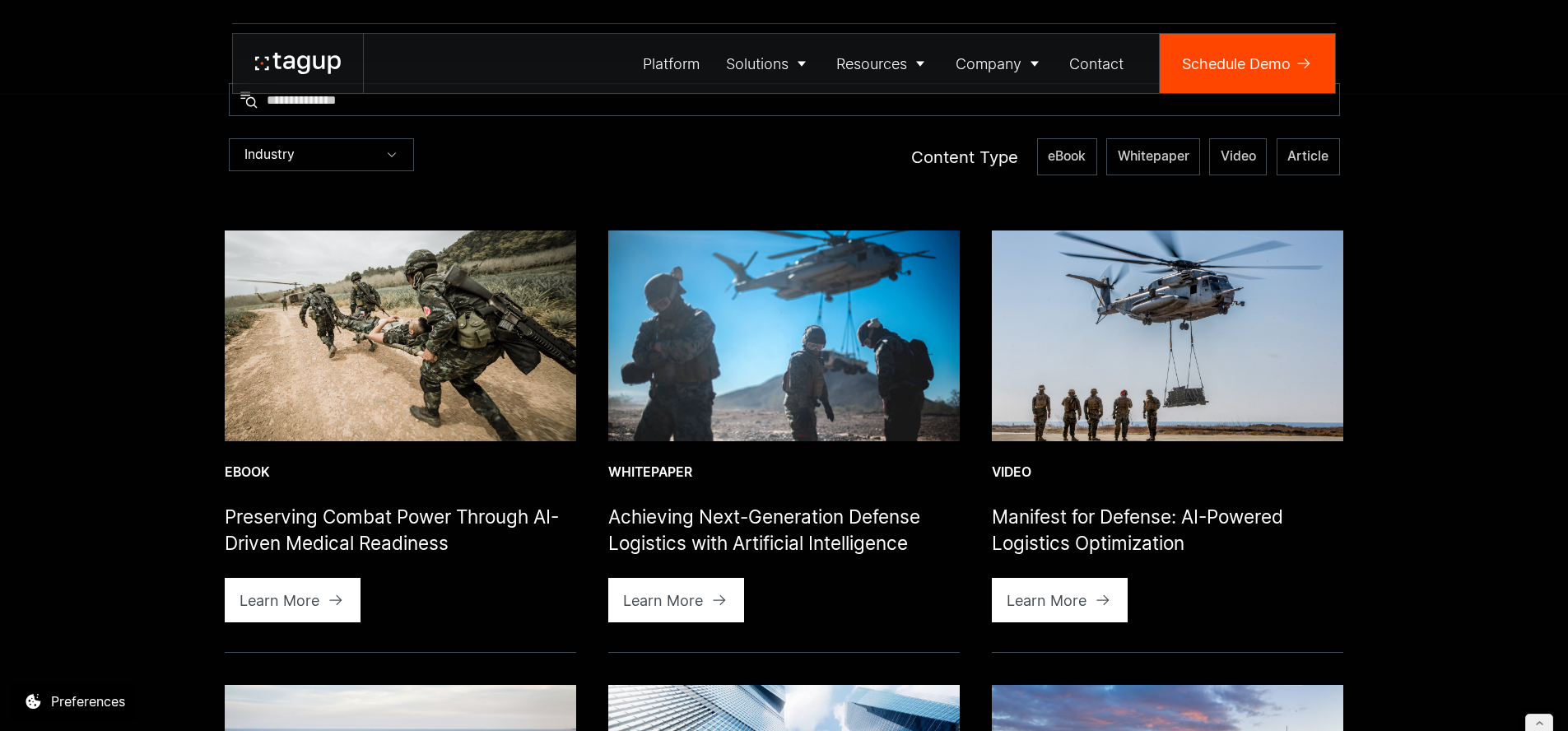
click at [353, 337] on img at bounding box center [401, 336] width 352 height 211
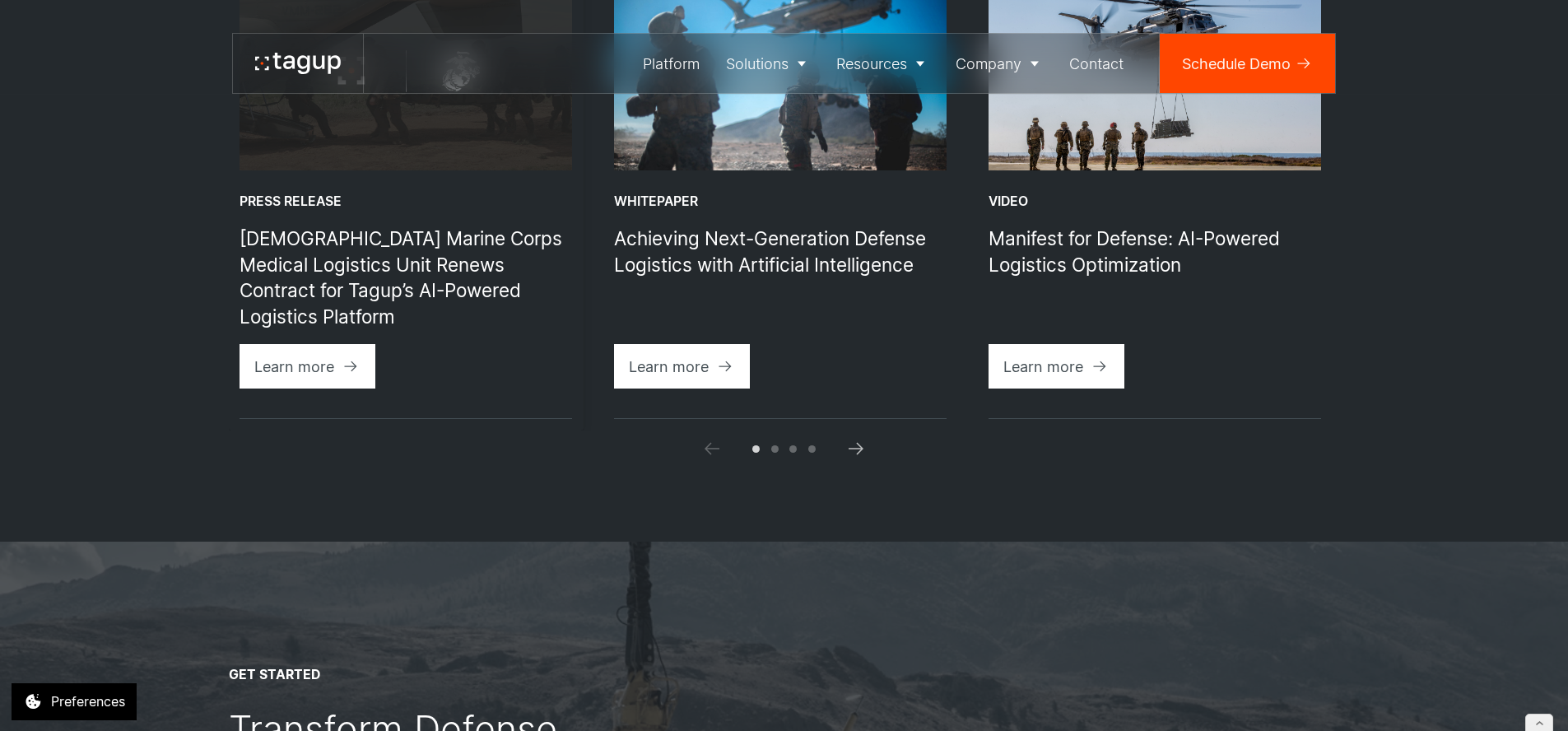
scroll to position [1293, 0]
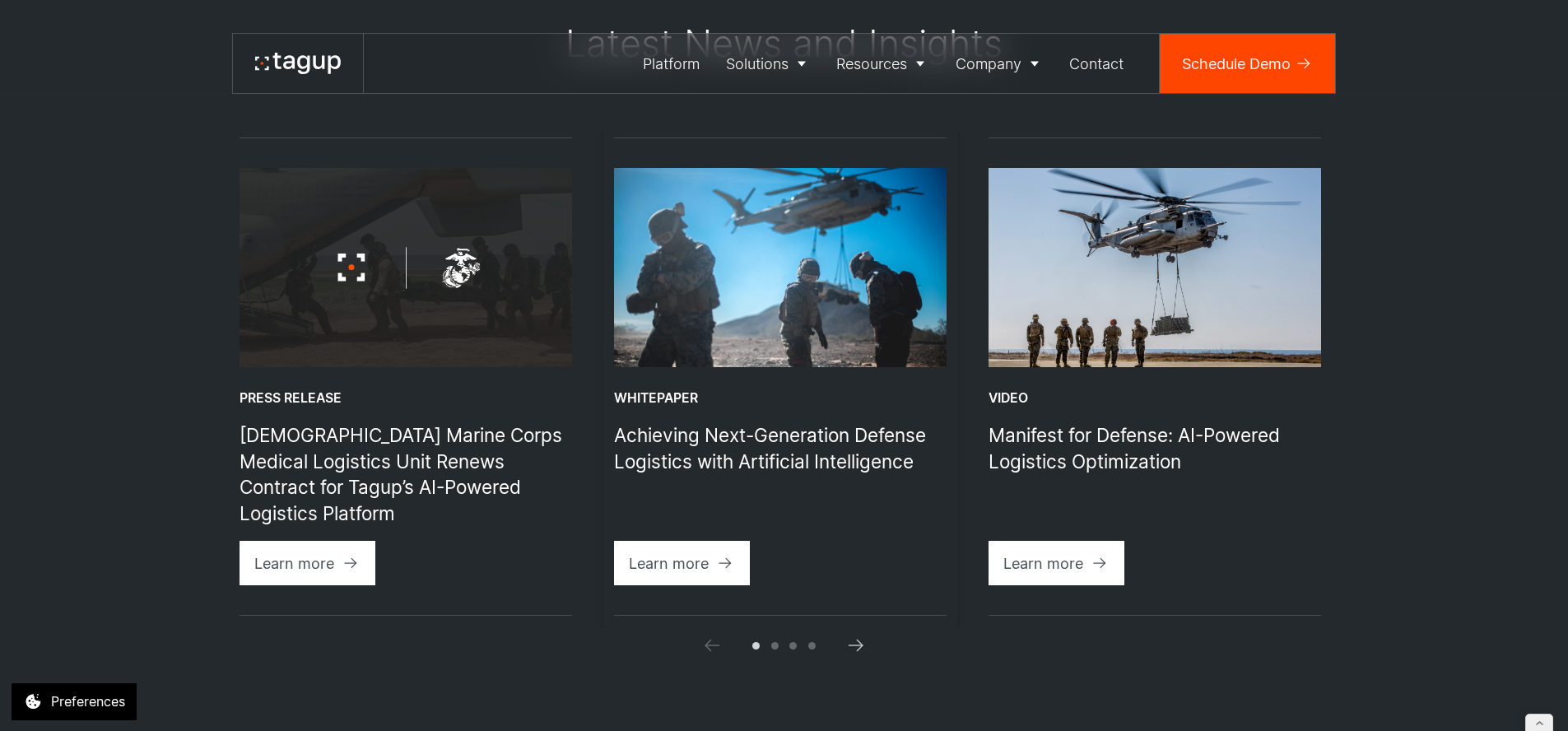
click at [651, 448] on h1 "Achieving Next-Generation Defense Logistics with Artificial Intelligence" at bounding box center [780, 447] width 332 height 51
click at [759, 228] on img "2 / 6" at bounding box center [780, 267] width 332 height 199
click at [860, 648] on icon "Next slide" at bounding box center [856, 645] width 20 height 20
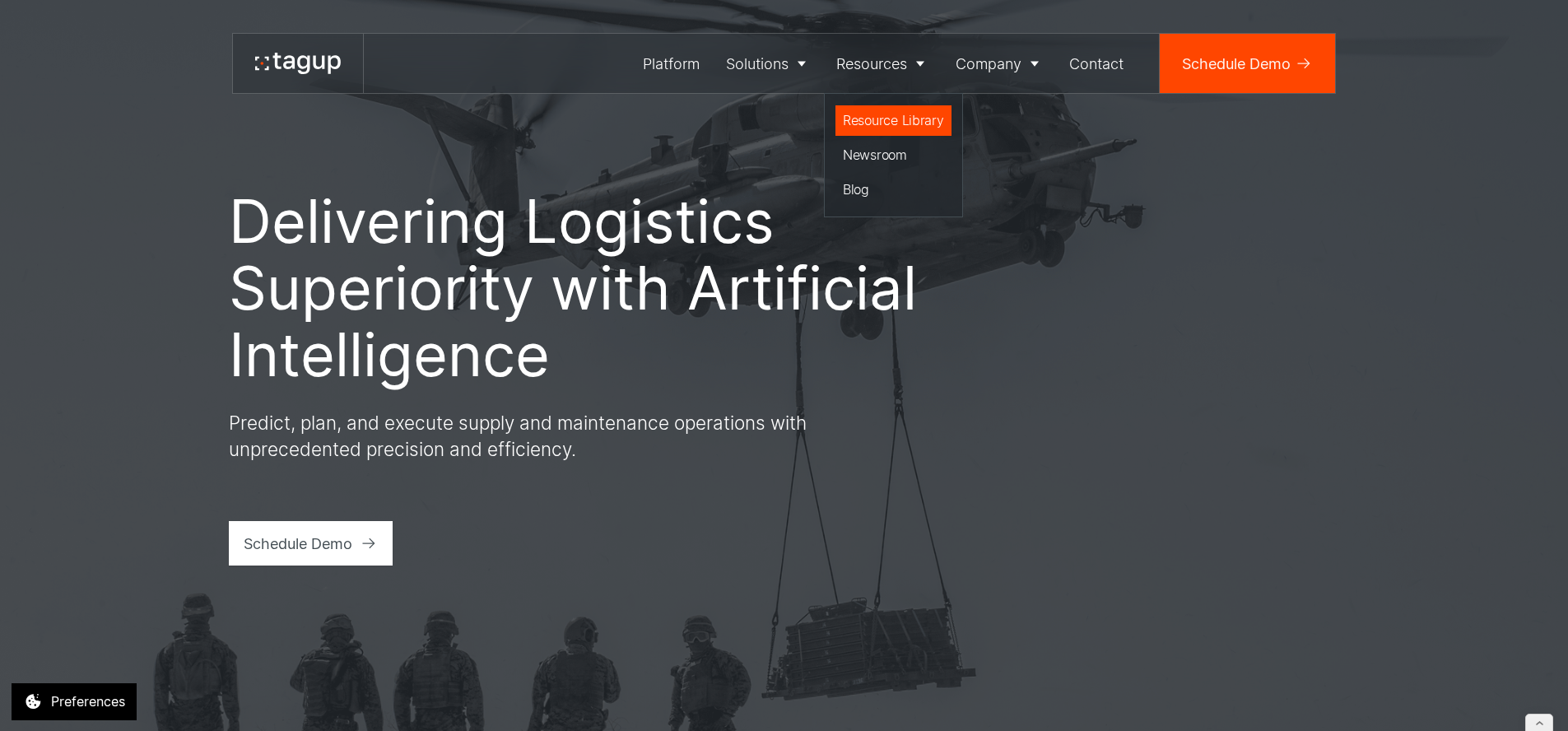
click at [857, 125] on div "Resource Library" at bounding box center [894, 120] width 101 height 20
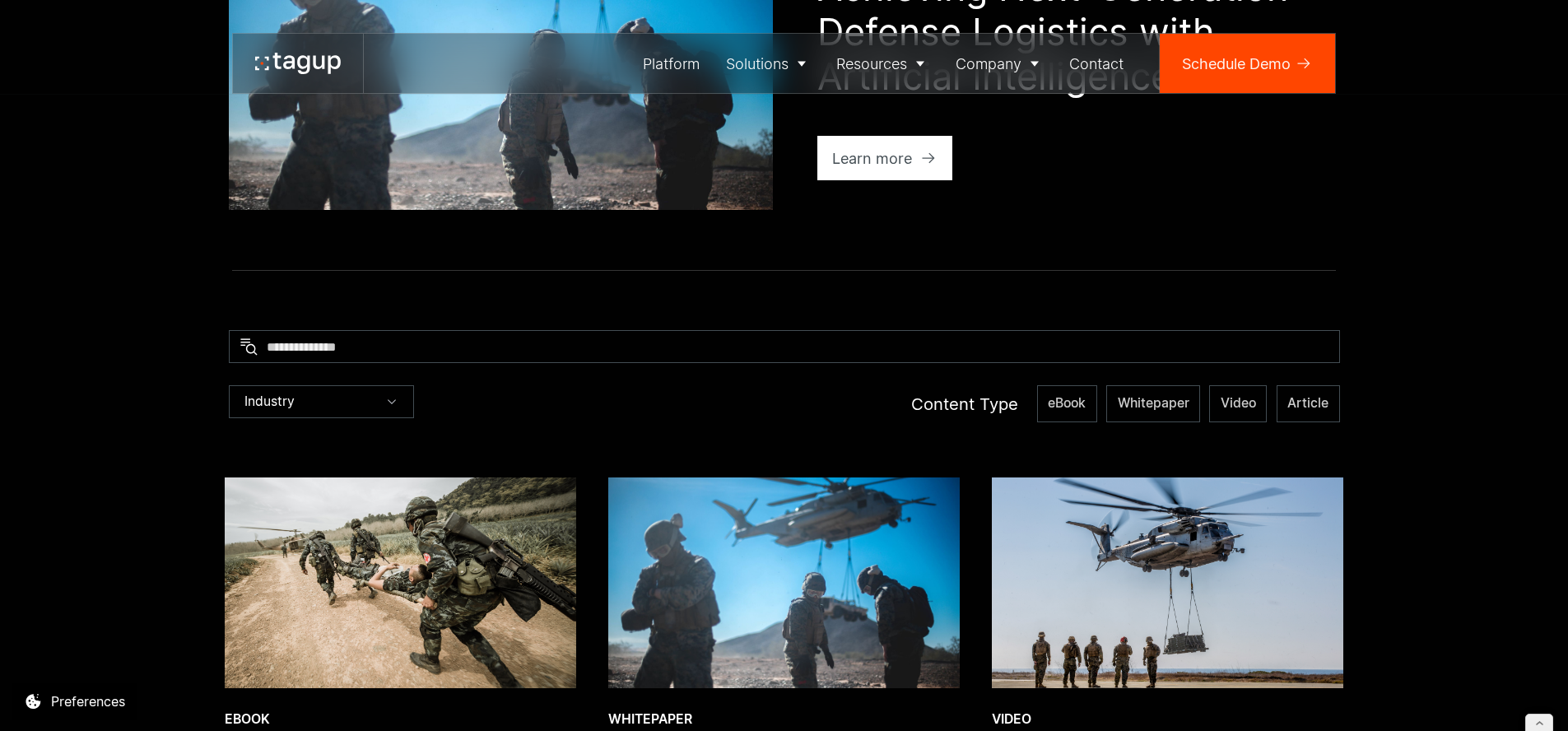
click at [429, 486] on img at bounding box center [401, 583] width 352 height 211
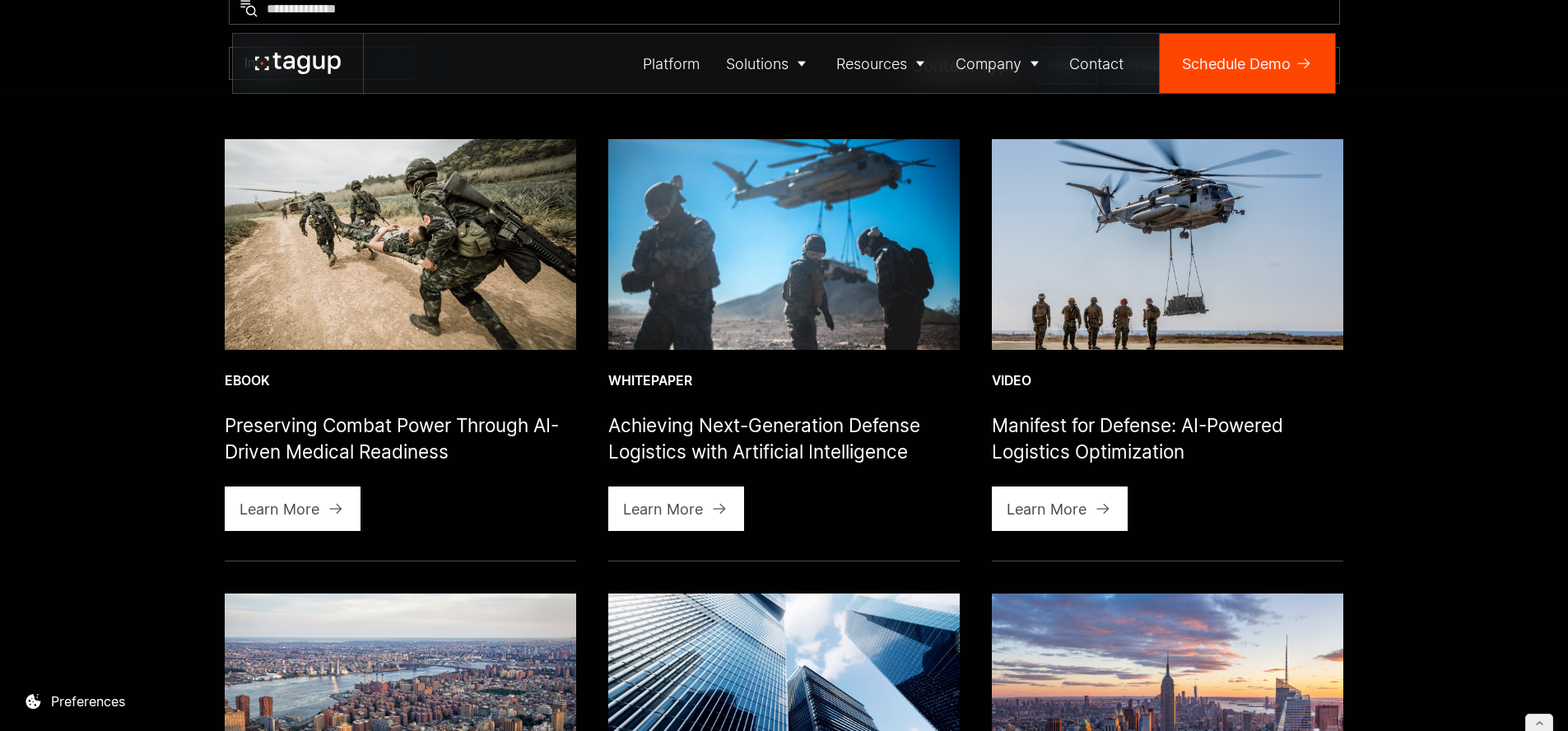
click at [385, 307] on img at bounding box center [401, 244] width 352 height 211
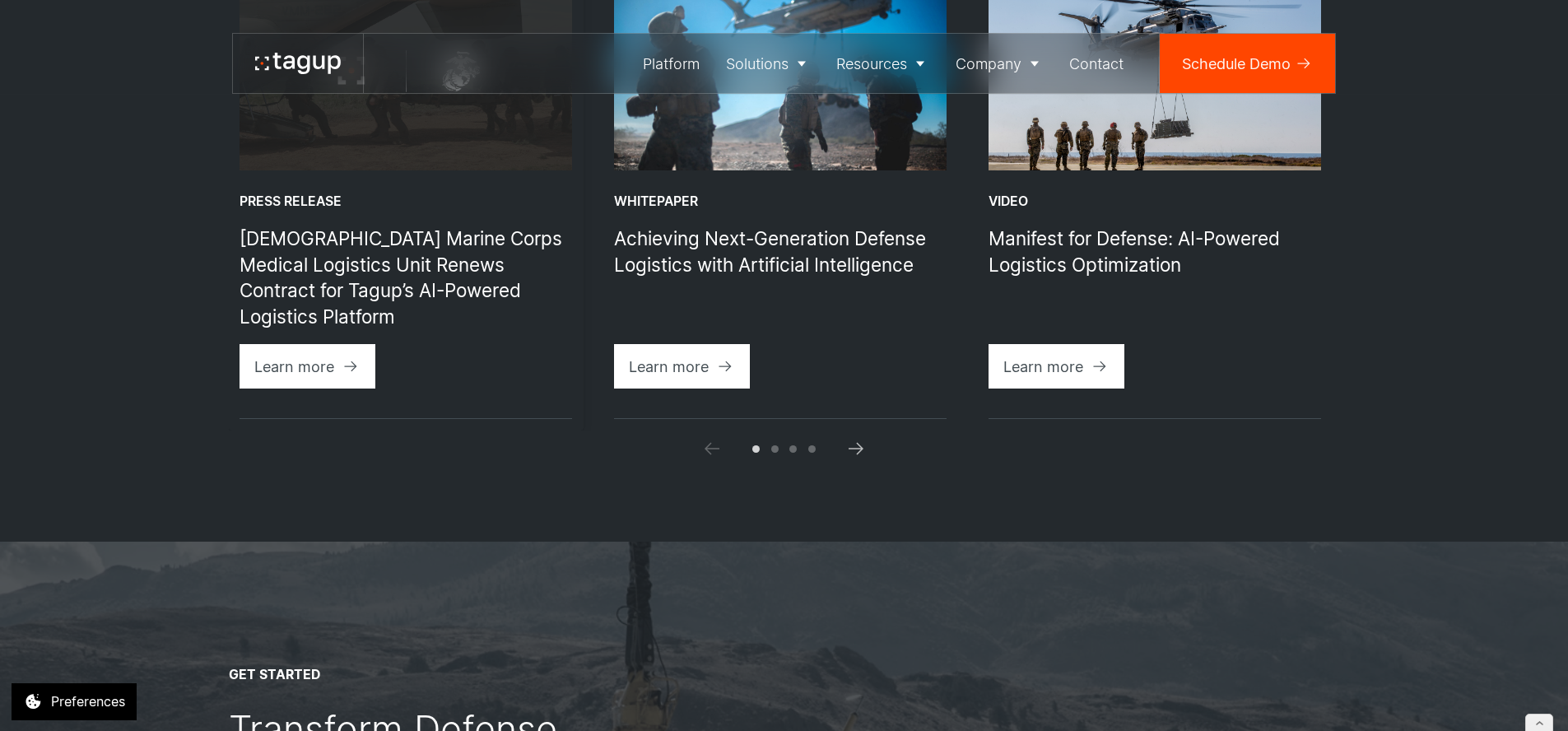
scroll to position [1162, 0]
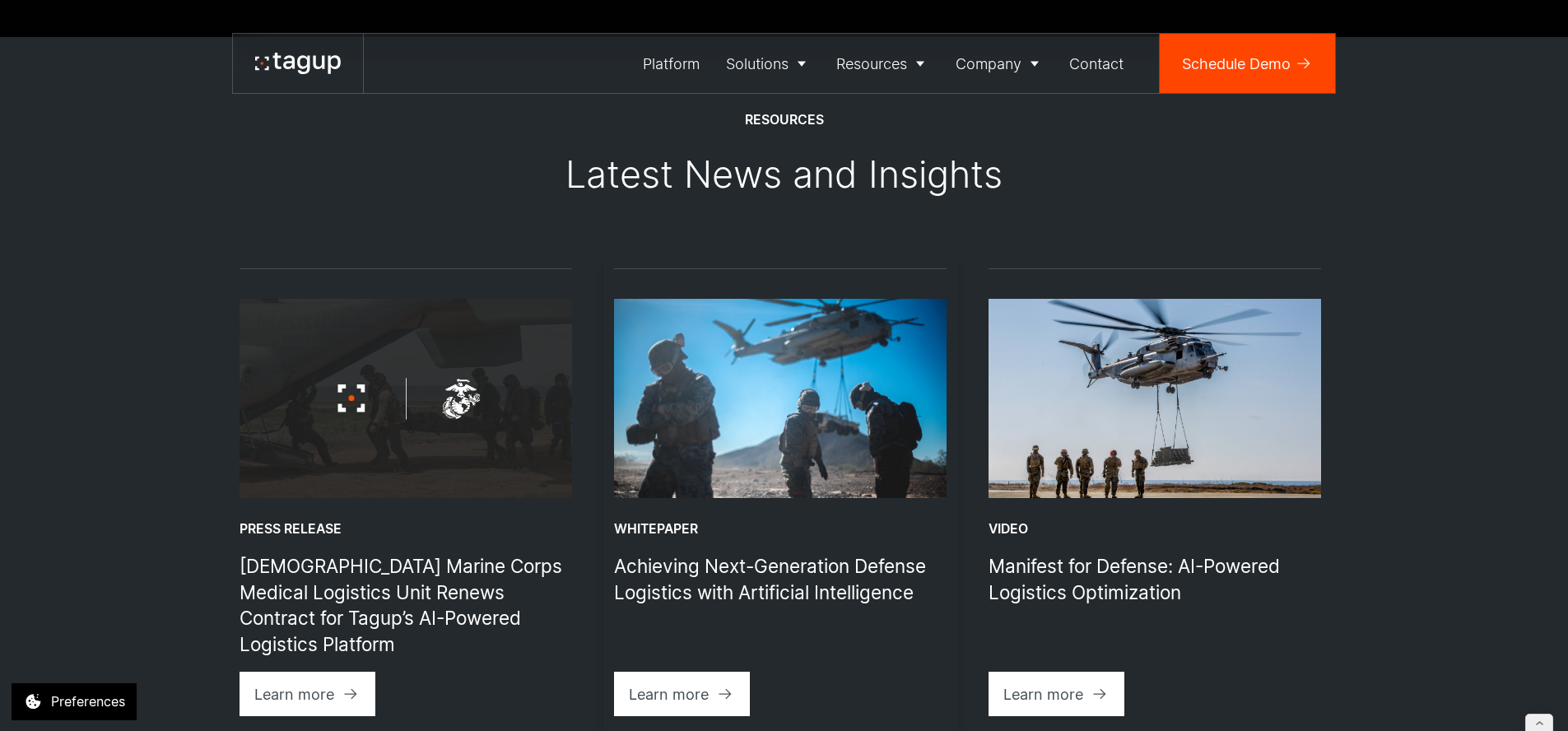
click at [748, 379] on img "2 / 6" at bounding box center [780, 398] width 332 height 199
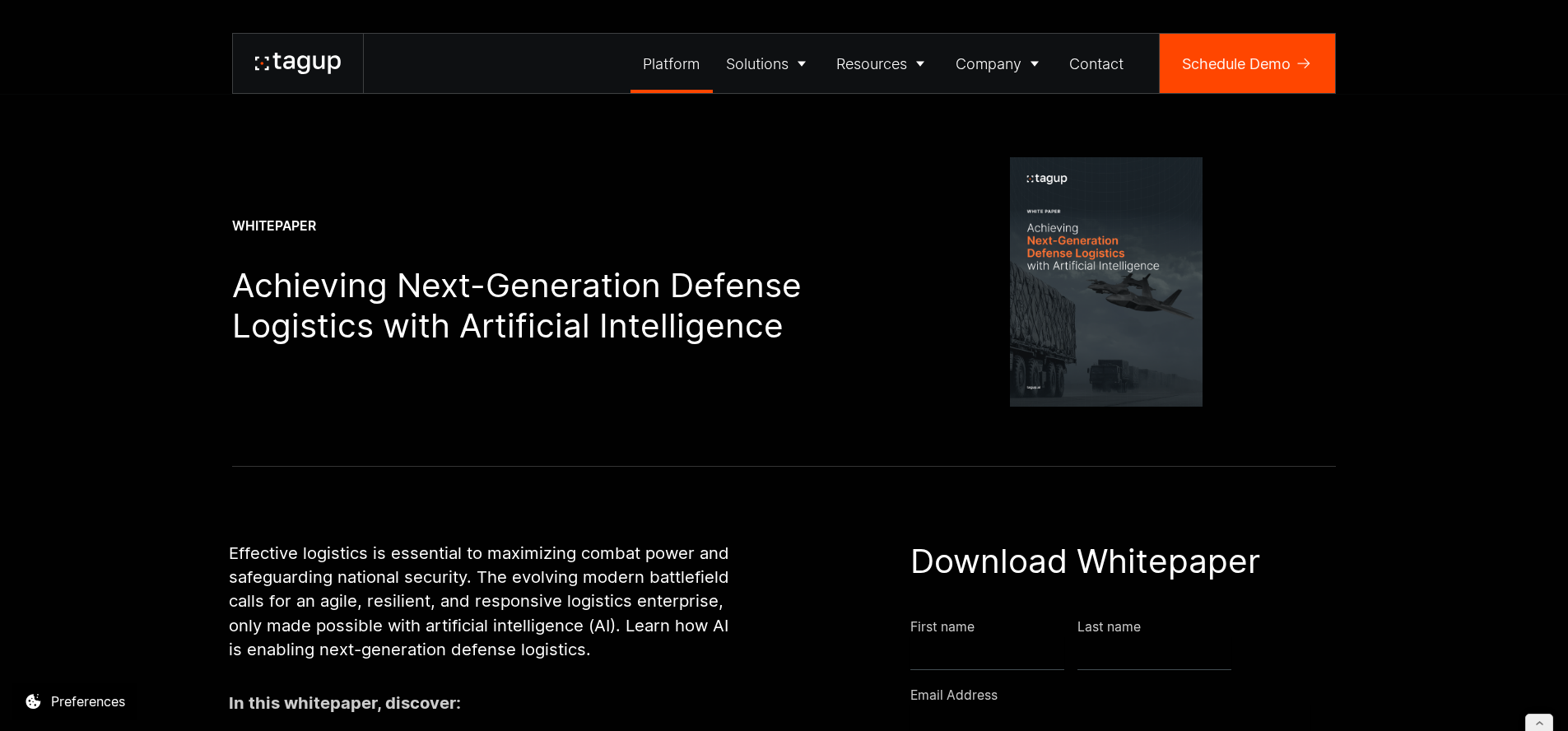
click at [681, 62] on div "Platform" at bounding box center [671, 63] width 57 height 22
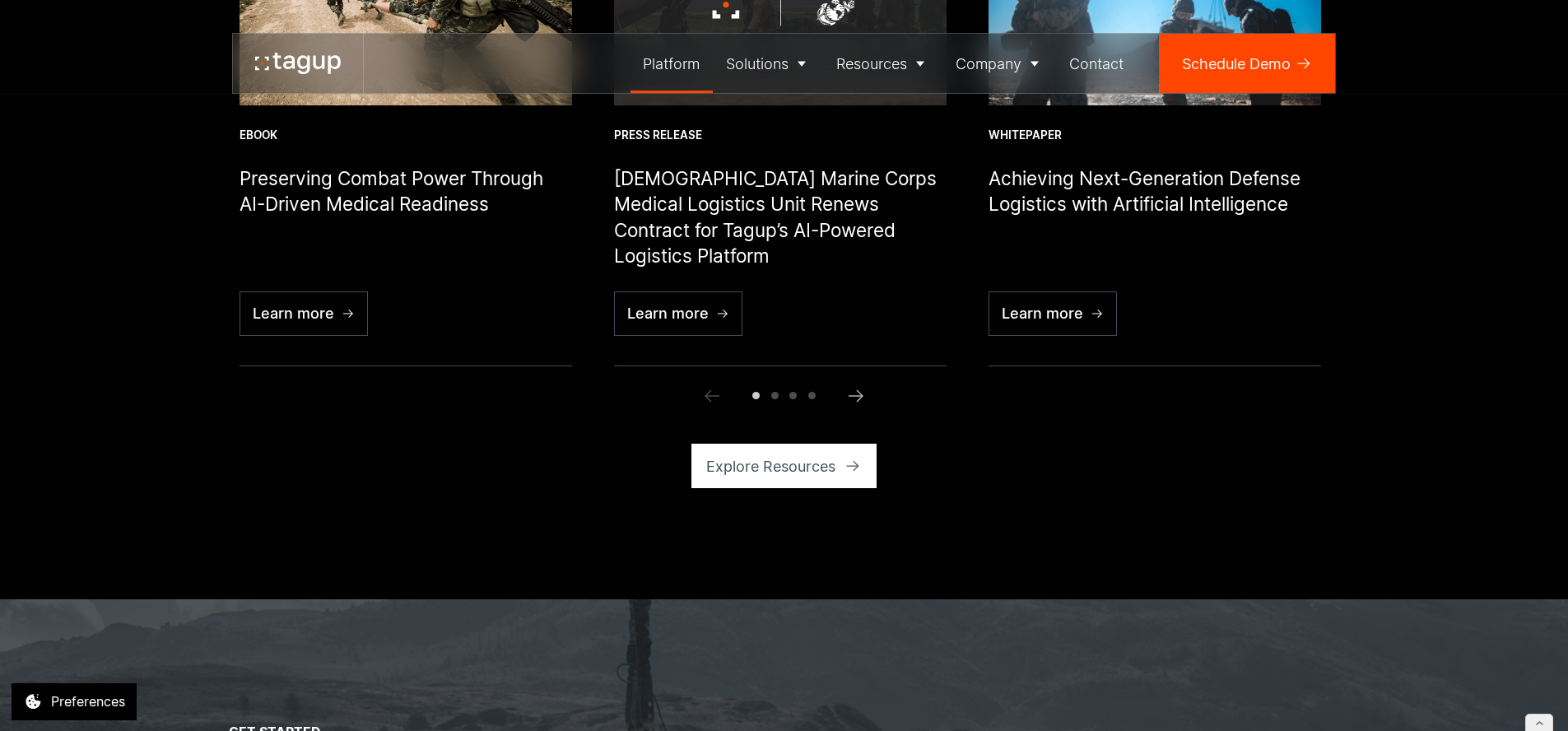
scroll to position [4336, 0]
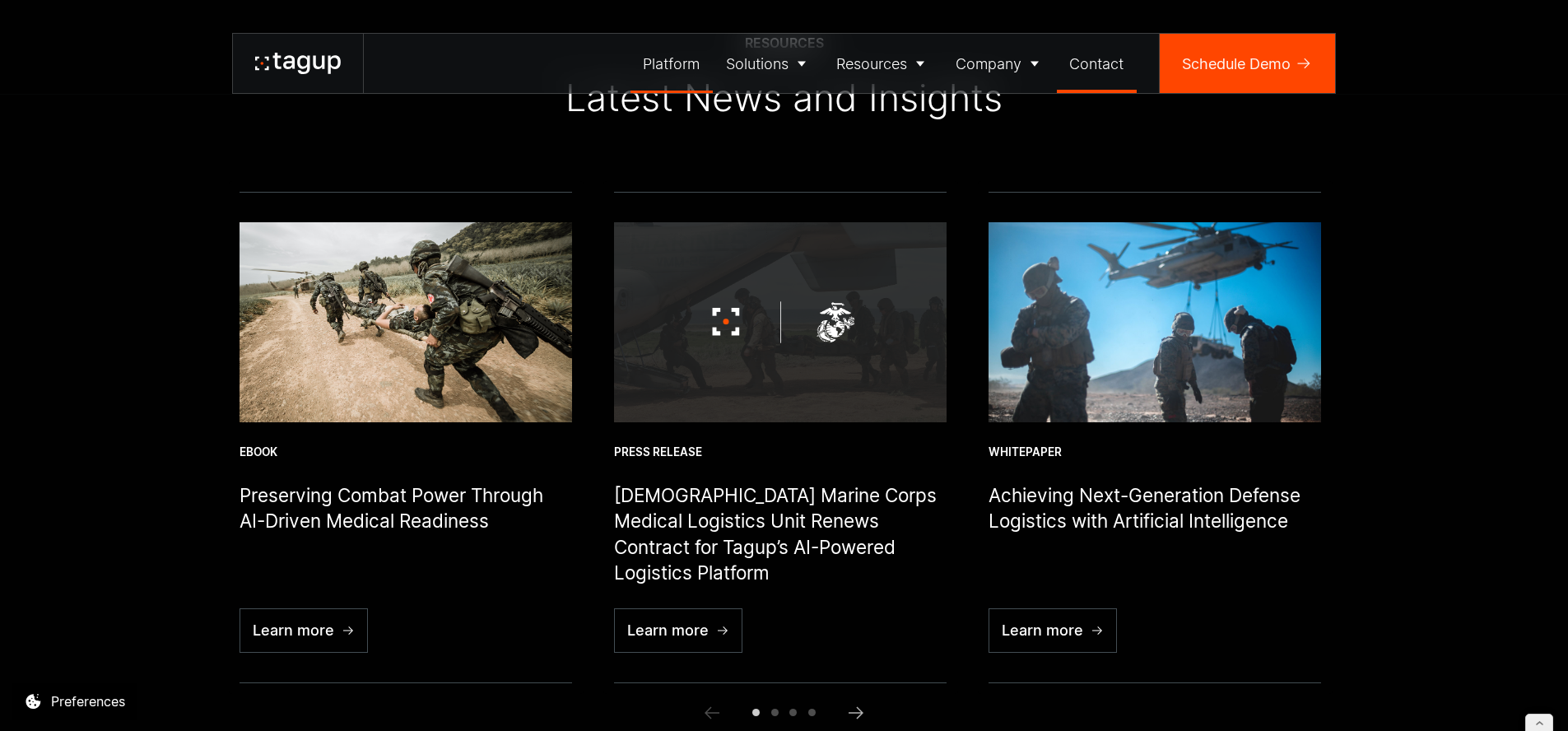
click at [1087, 65] on div "Contact" at bounding box center [1096, 63] width 54 height 22
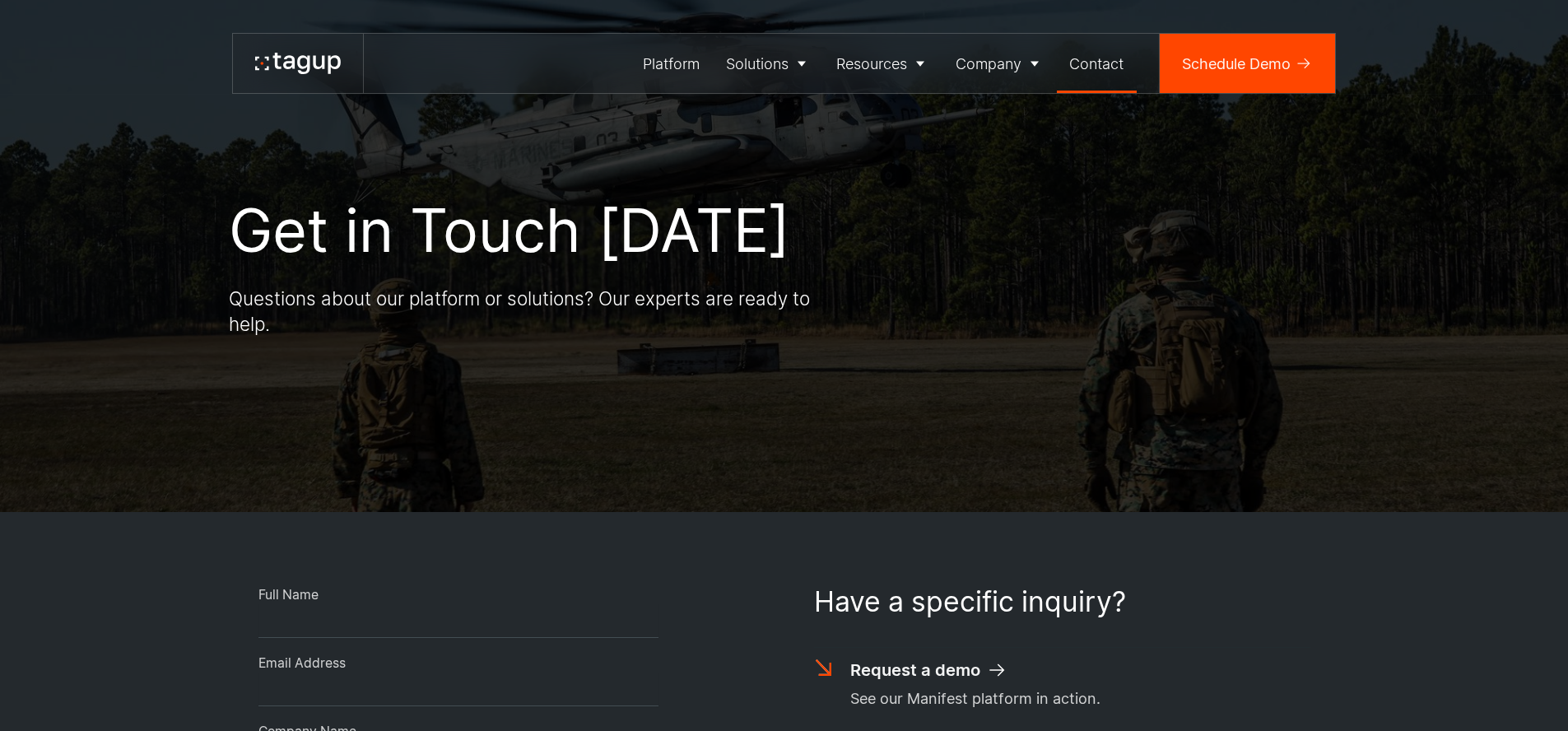
click at [1214, 56] on div "Schedule Demo" at bounding box center [1236, 63] width 109 height 22
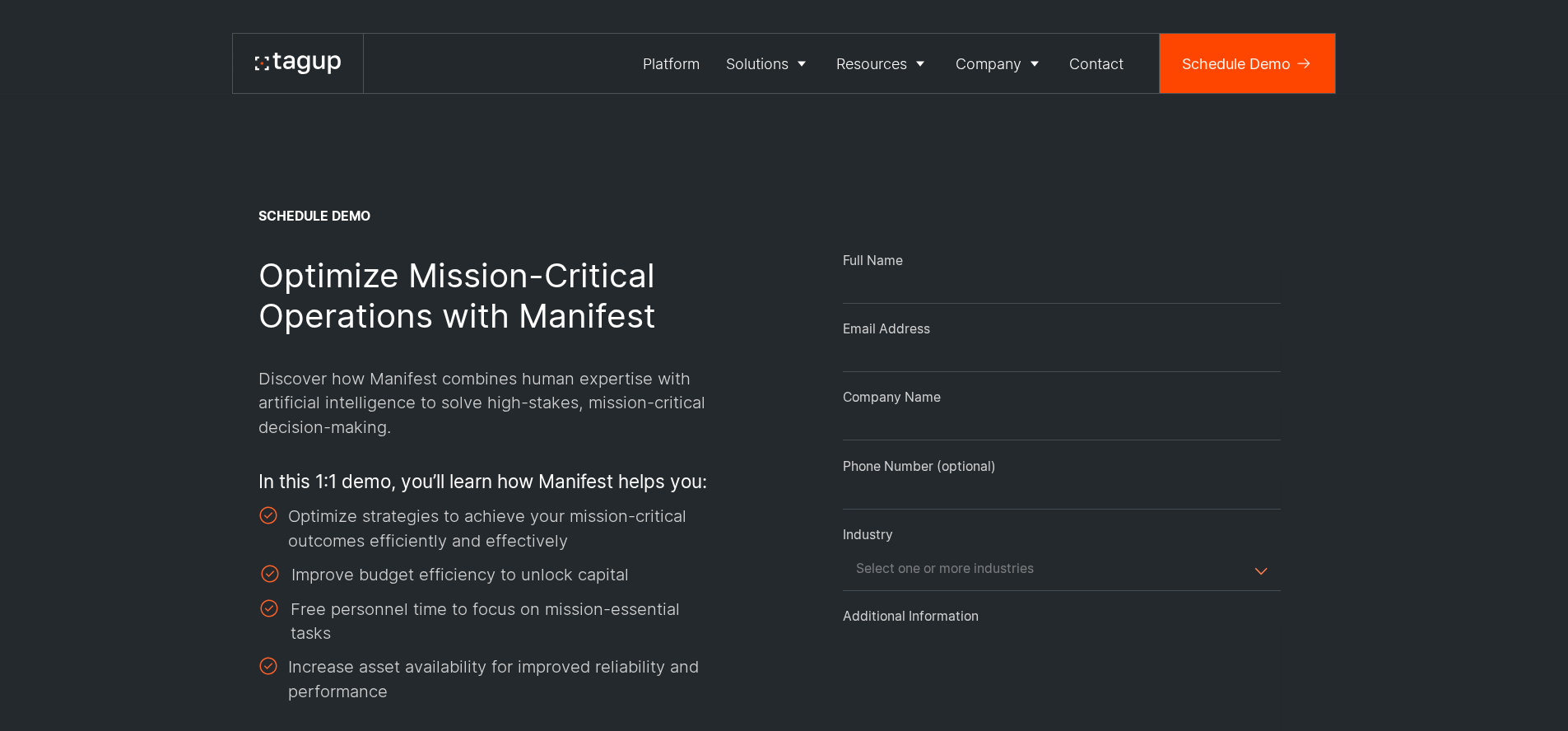
select select "Request Demo Form"
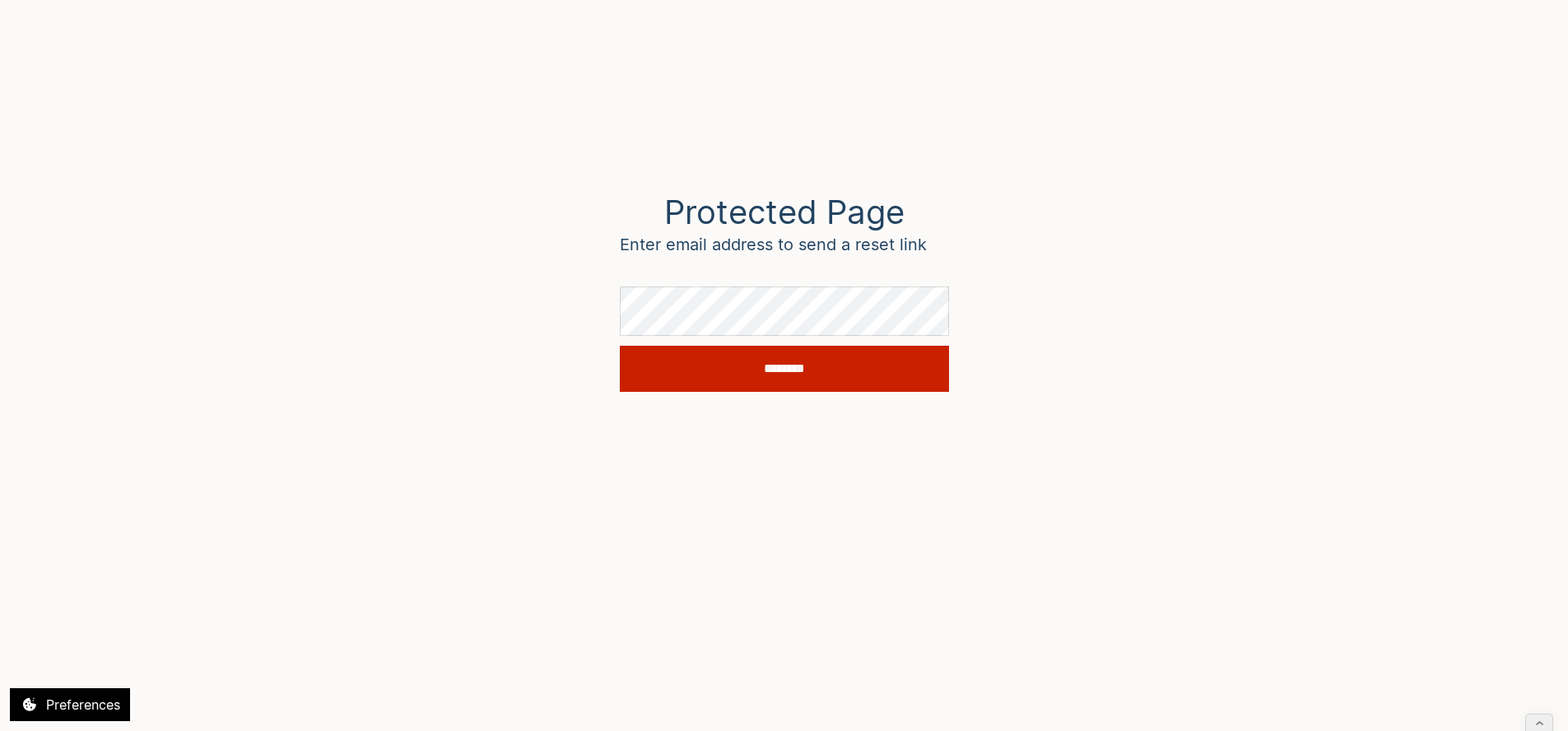
click at [811, 379] on input "********" at bounding box center [784, 368] width 329 height 46
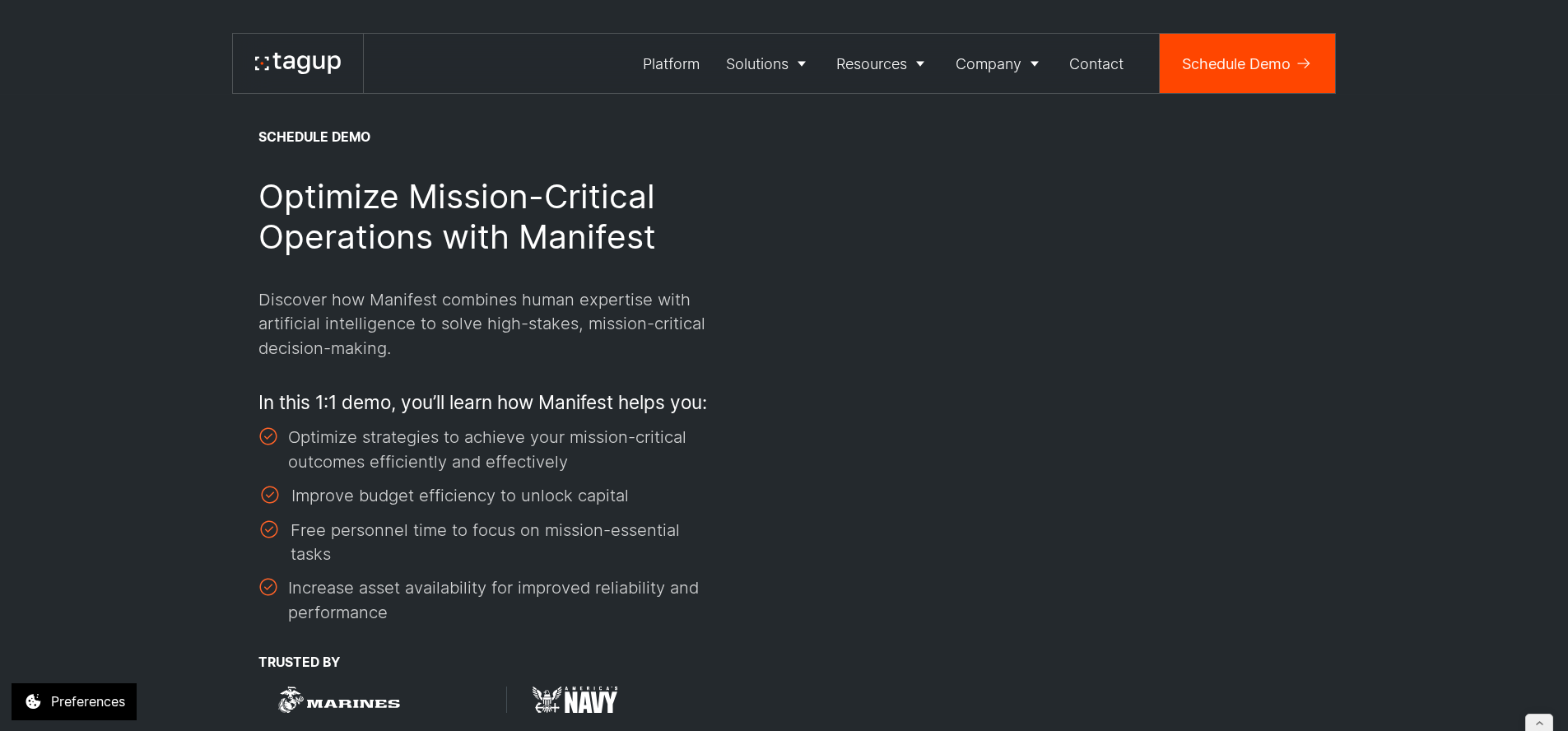
scroll to position [58, 0]
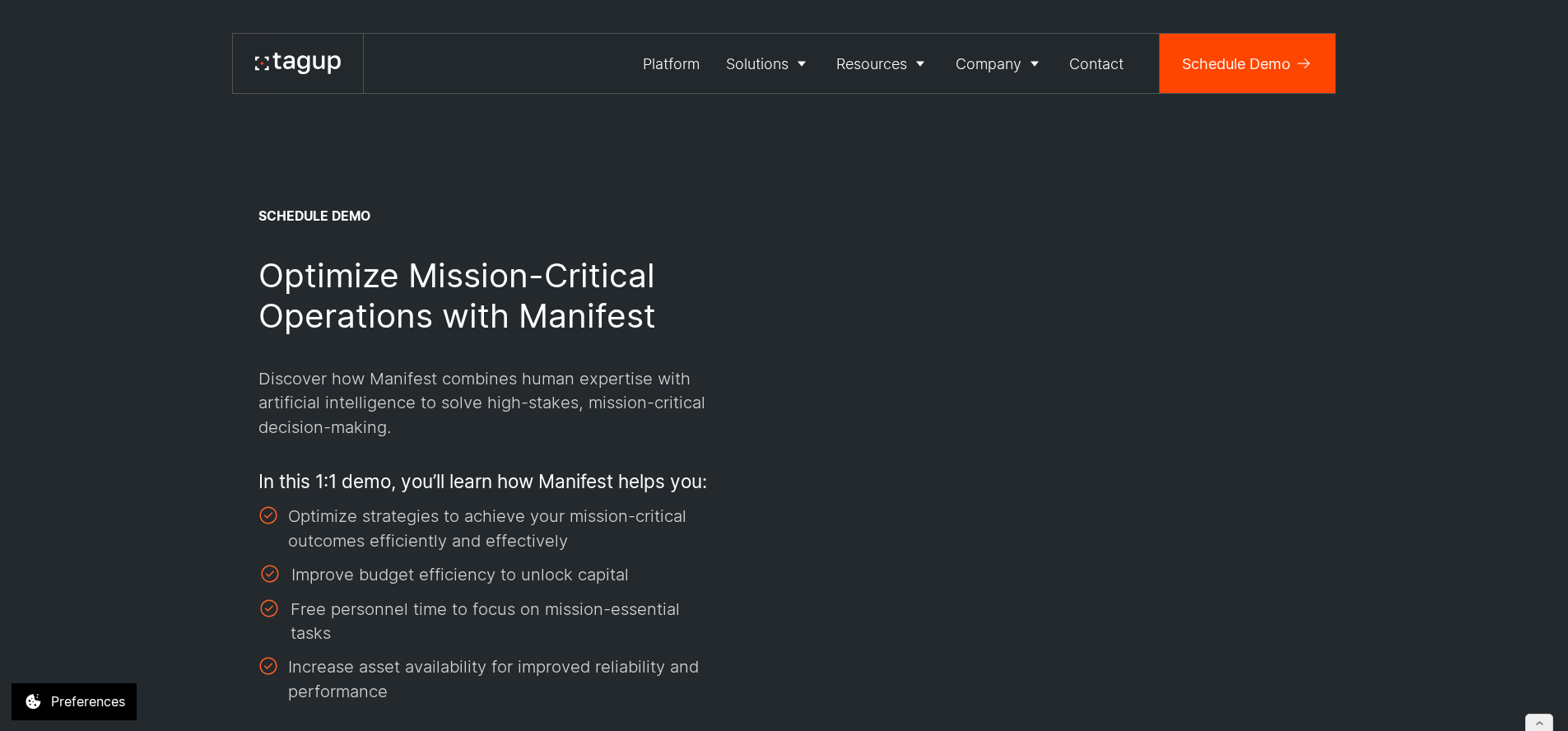
click at [299, 47] on link at bounding box center [298, 64] width 130 height 59
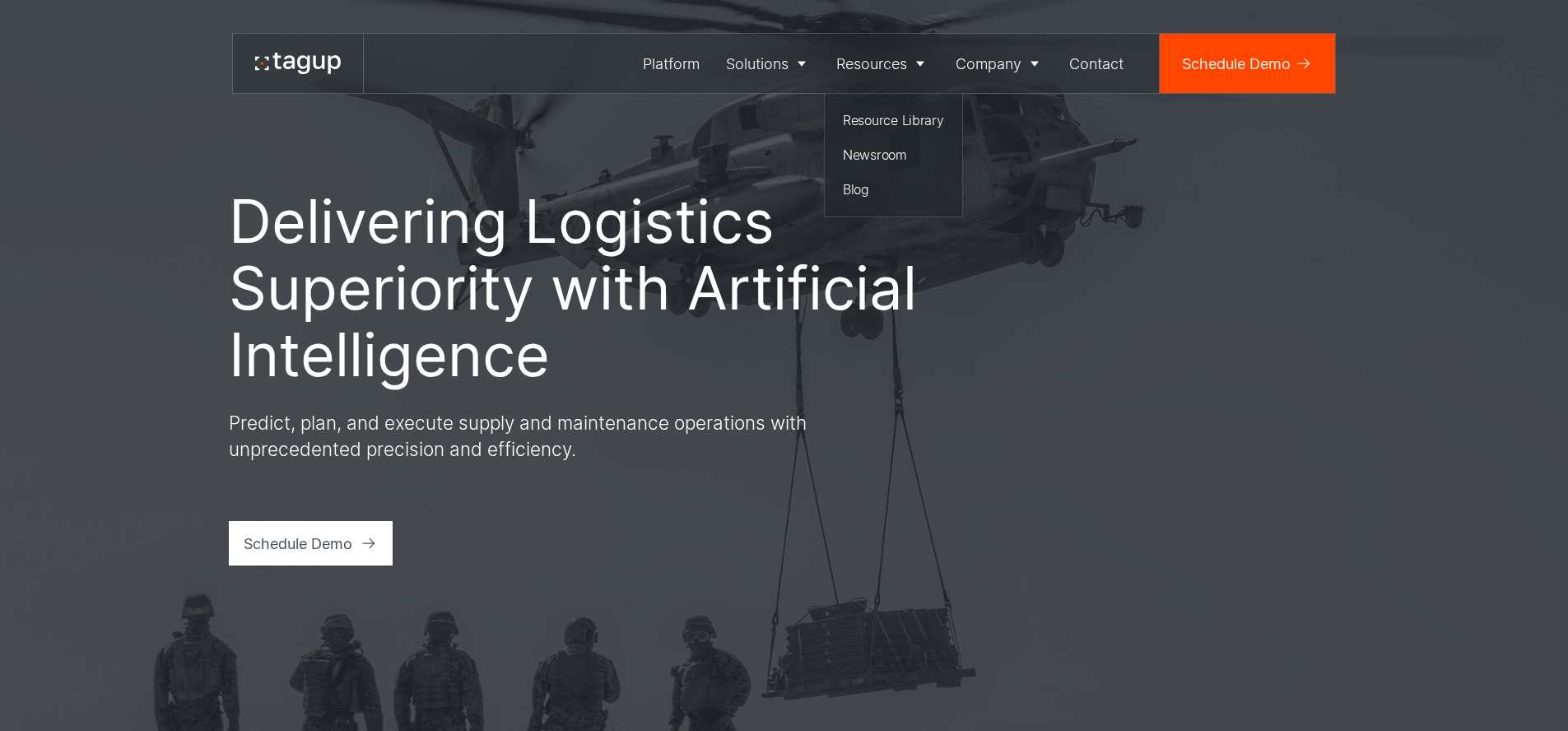
click at [1216, 67] on div "Schedule Demo" at bounding box center [1236, 63] width 109 height 22
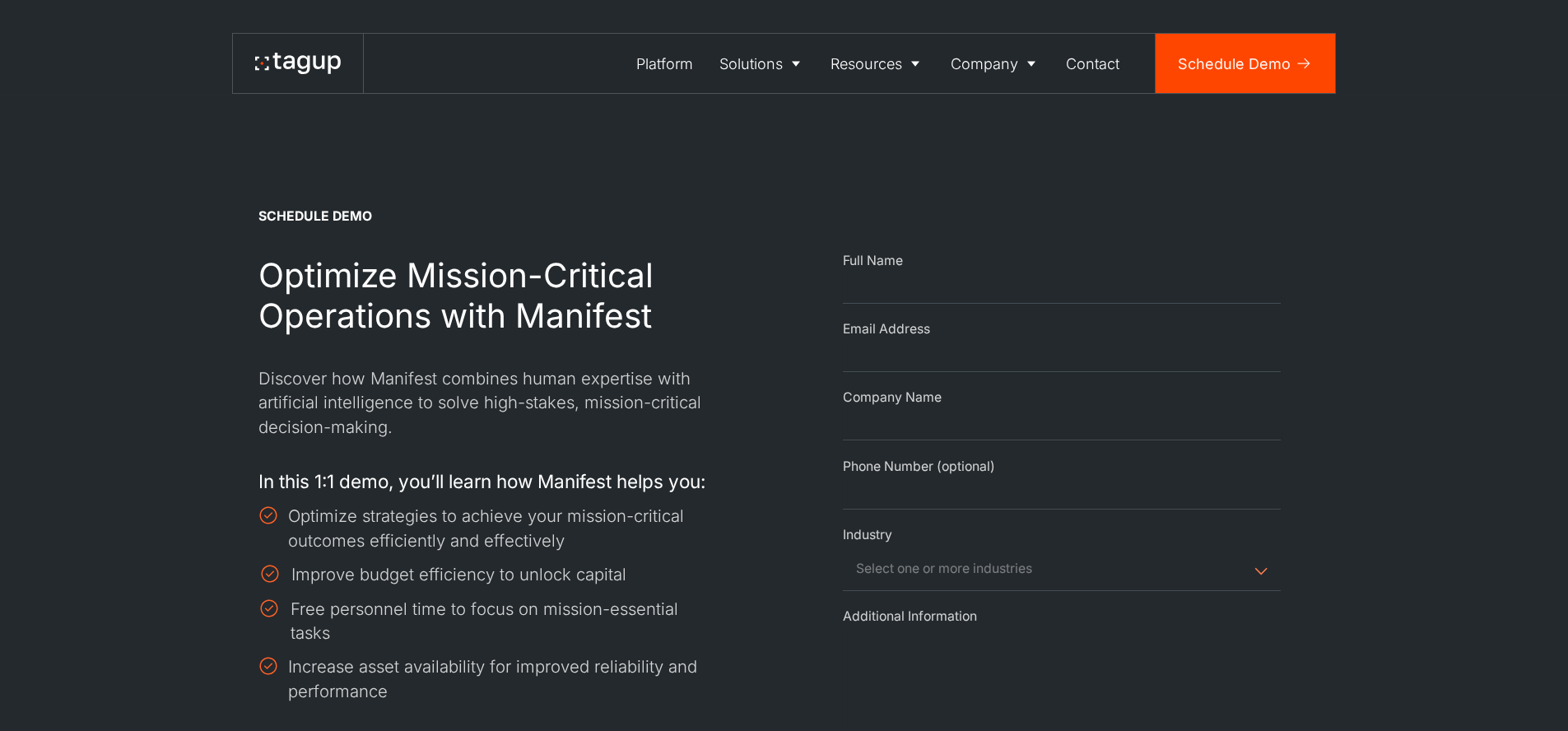
select select "Request Demo Form"
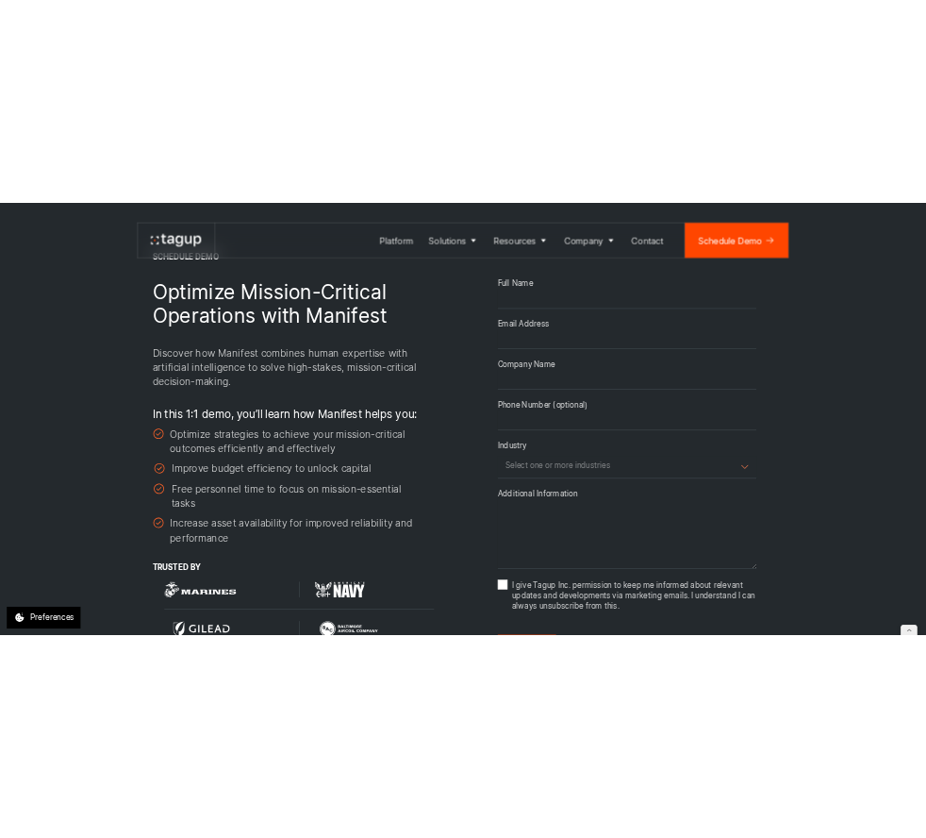
scroll to position [375, 0]
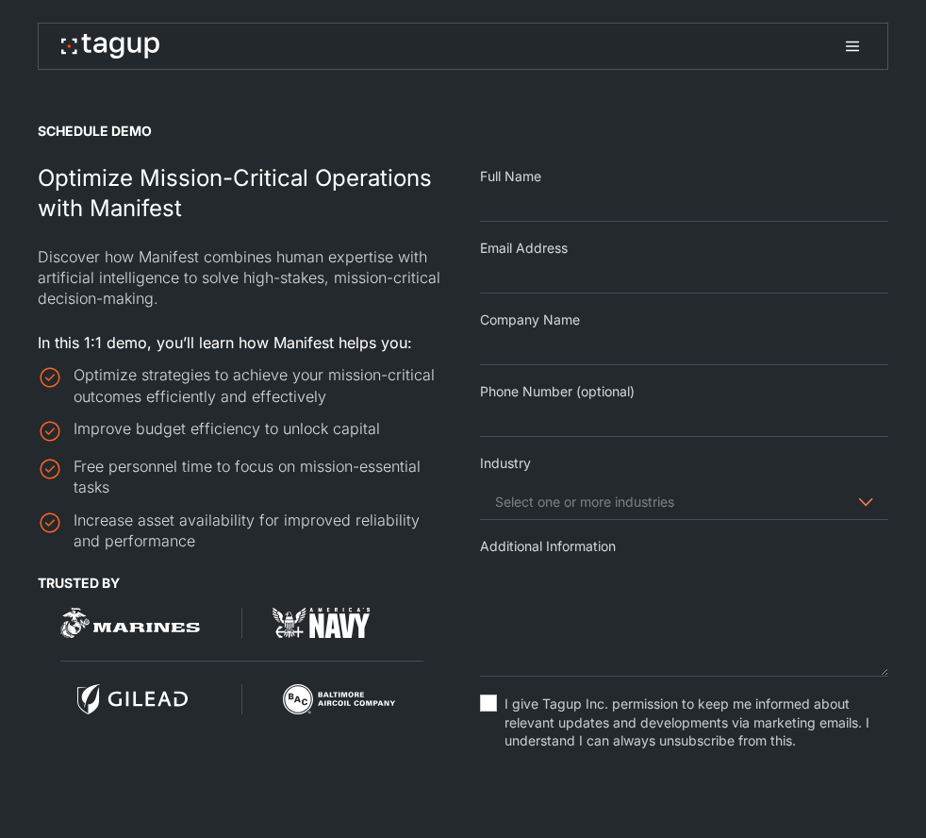
select select "Request Demo Form"
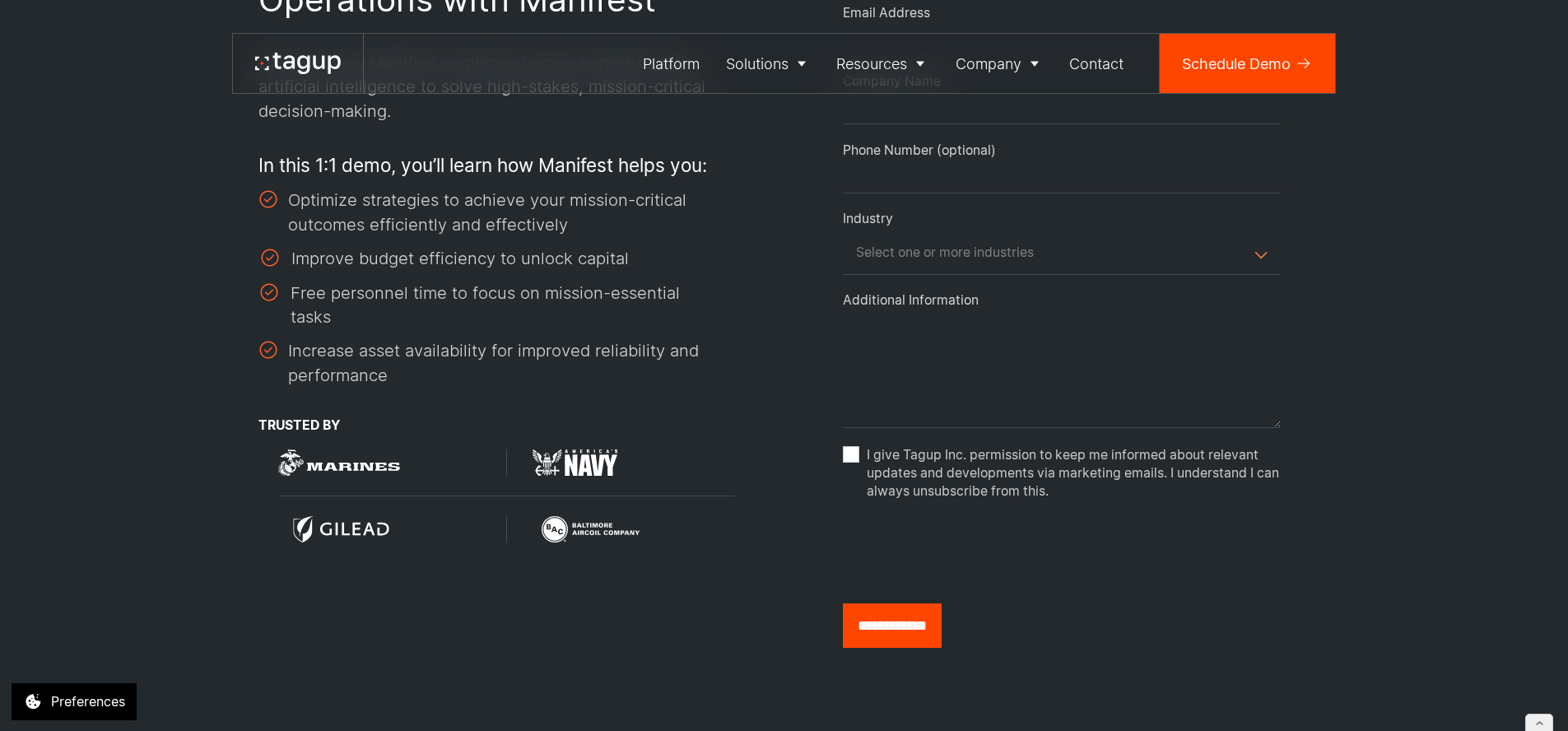
scroll to position [400, 0]
